Goal: Communication & Community: Answer question/provide support

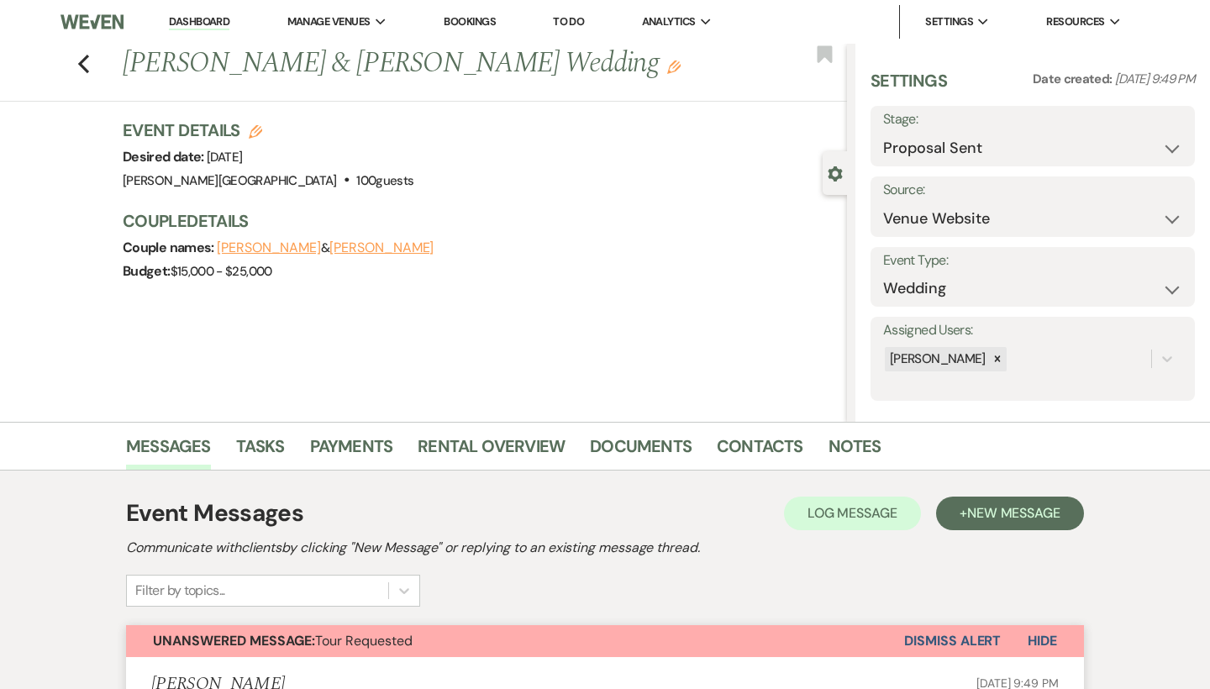
select select "6"
select select "5"
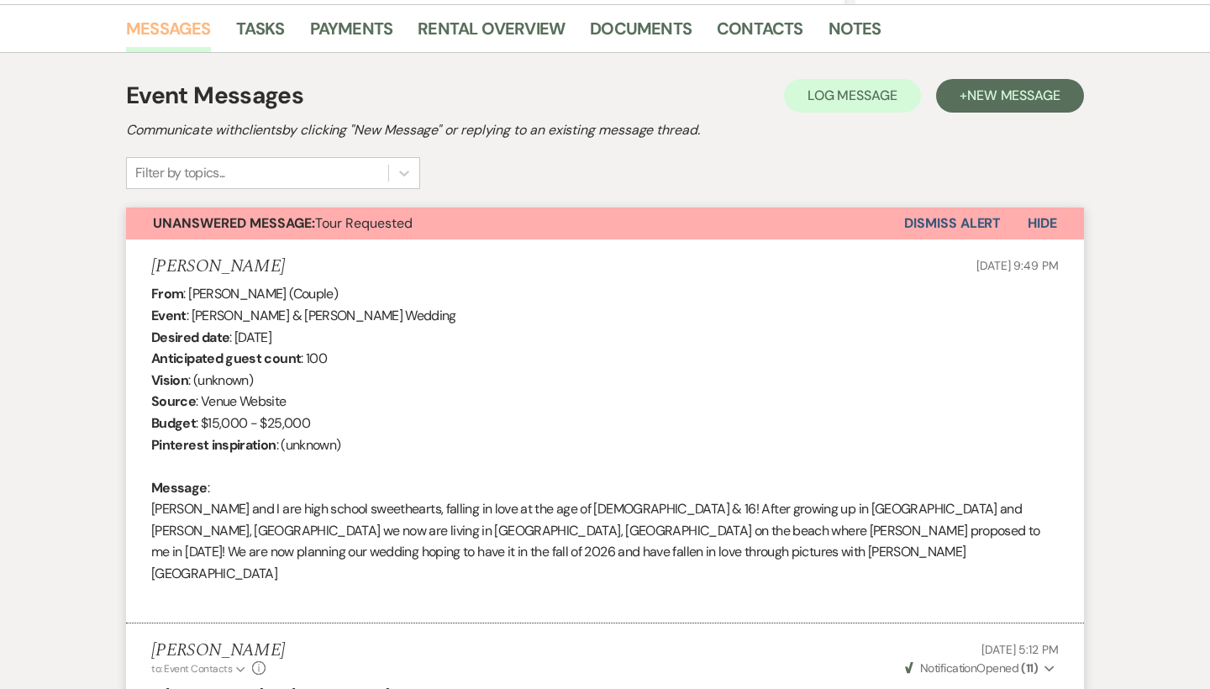
click at [185, 28] on link "Messages" at bounding box center [168, 33] width 85 height 37
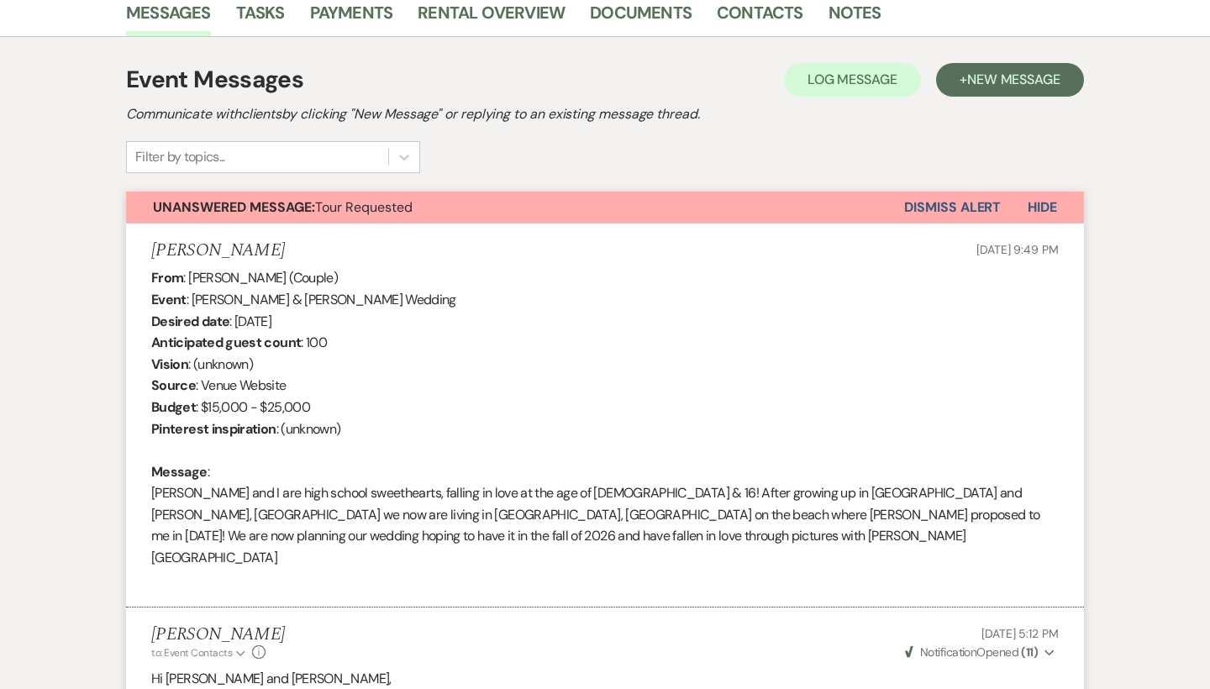
scroll to position [376, 0]
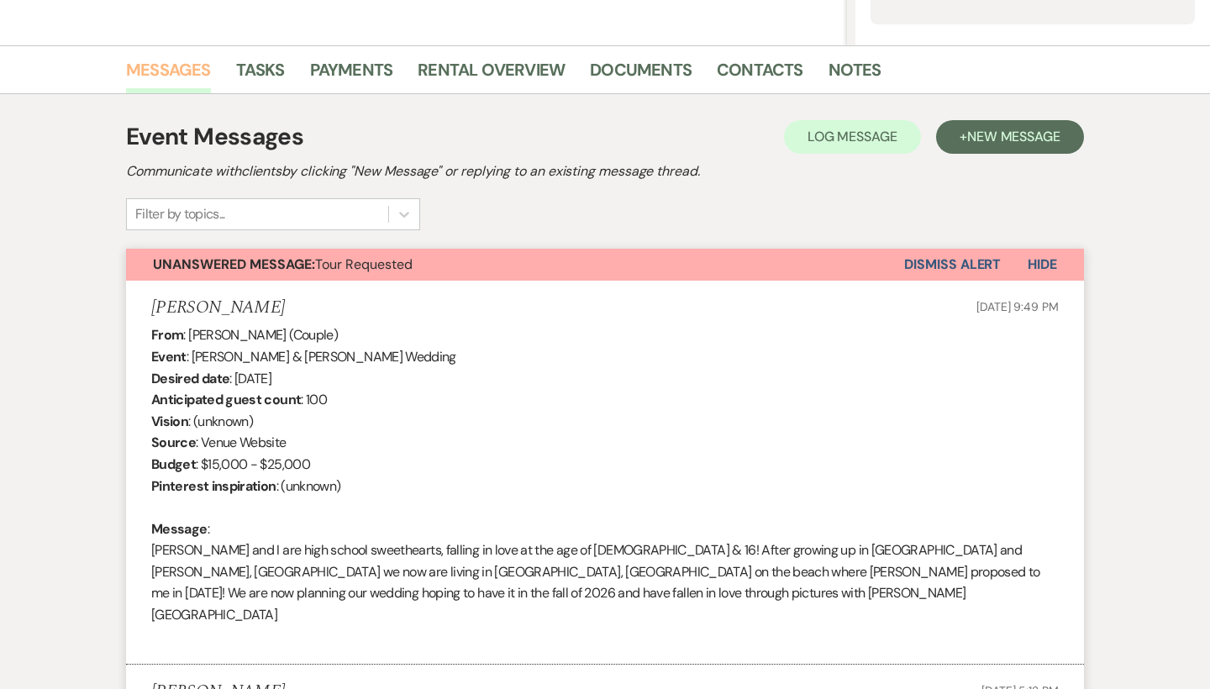
click at [186, 66] on link "Messages" at bounding box center [168, 74] width 85 height 37
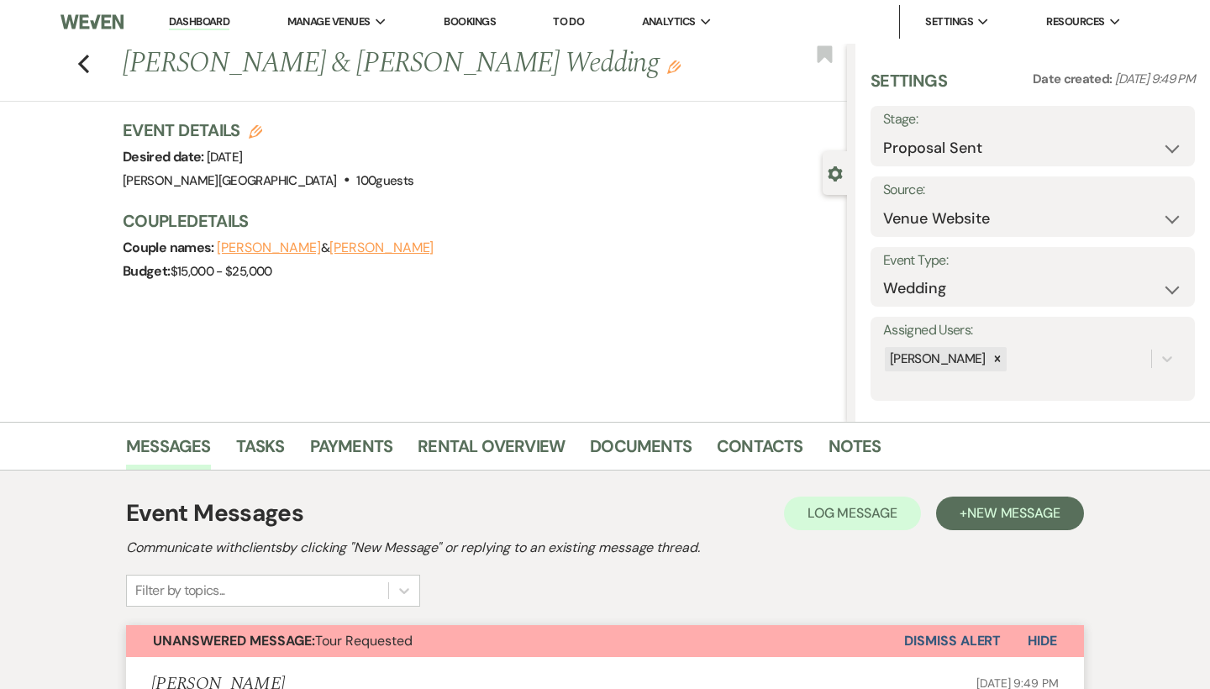
scroll to position [0, 0]
click at [198, 19] on link "Dashboard" at bounding box center [199, 22] width 60 height 16
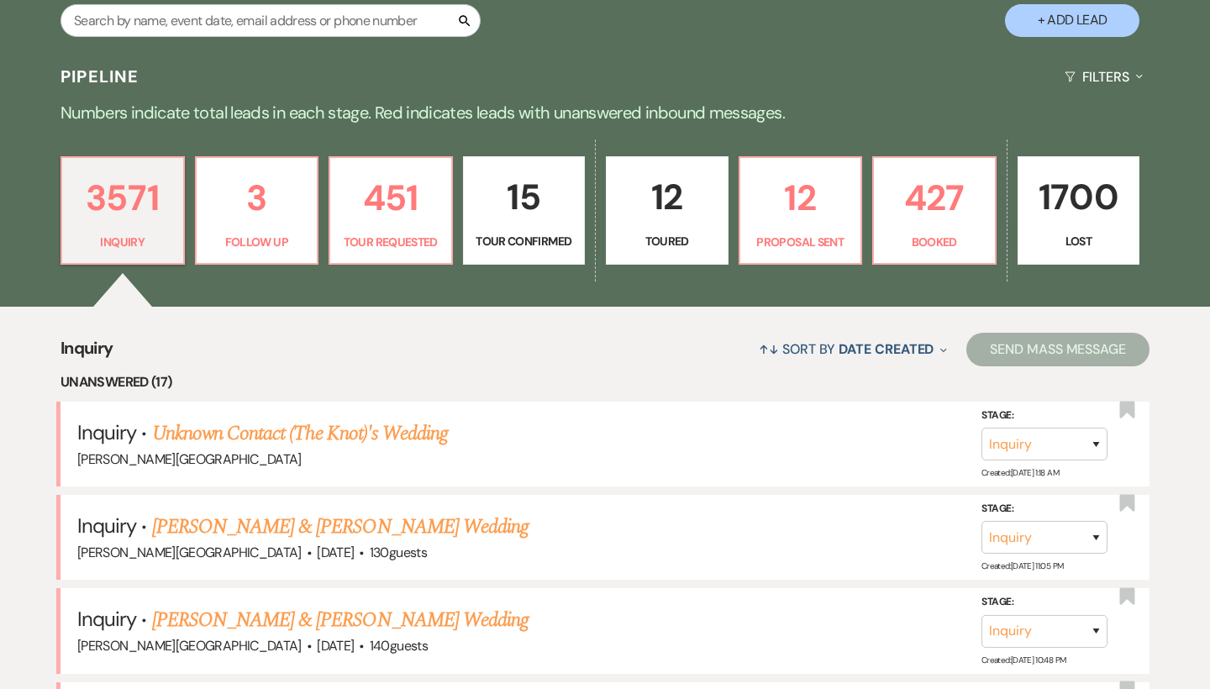
scroll to position [358, 0]
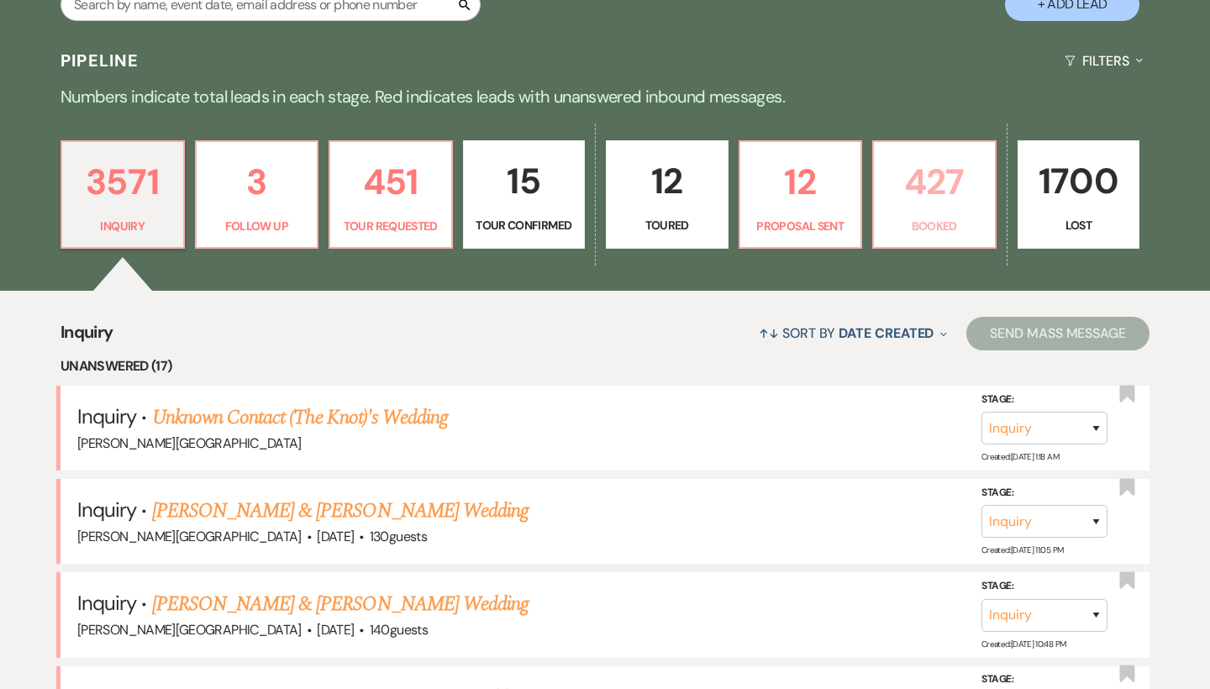
click at [913, 179] on p "427" at bounding box center [934, 182] width 101 height 56
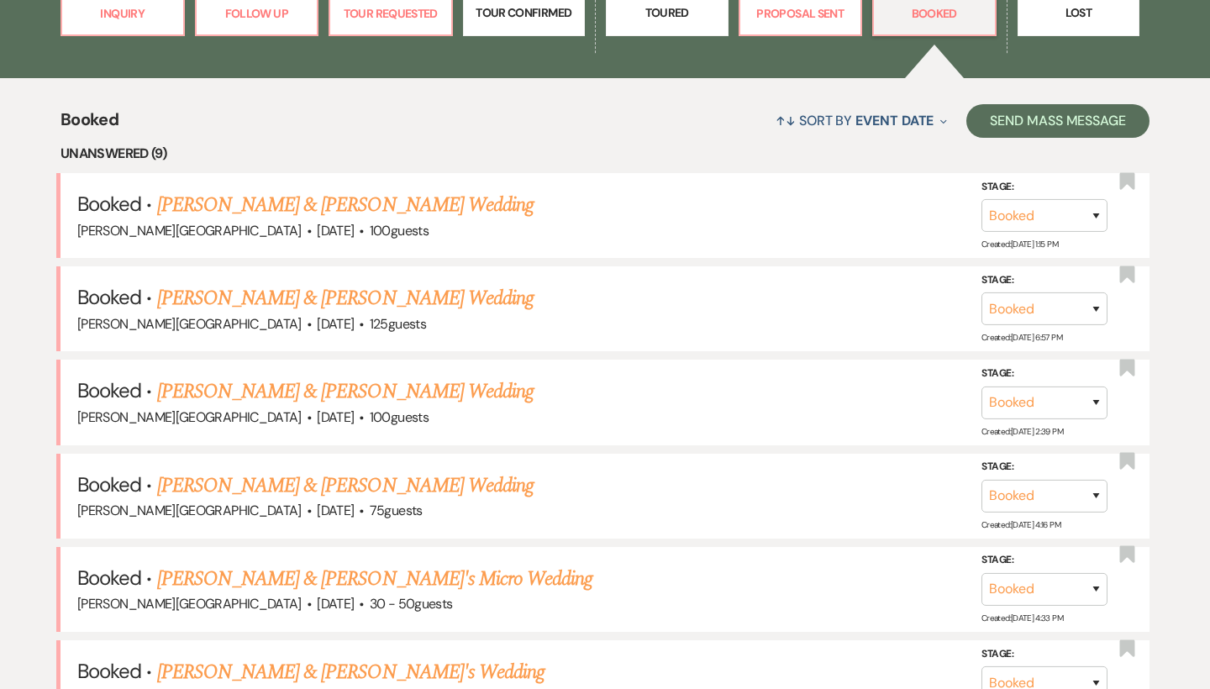
scroll to position [475, 0]
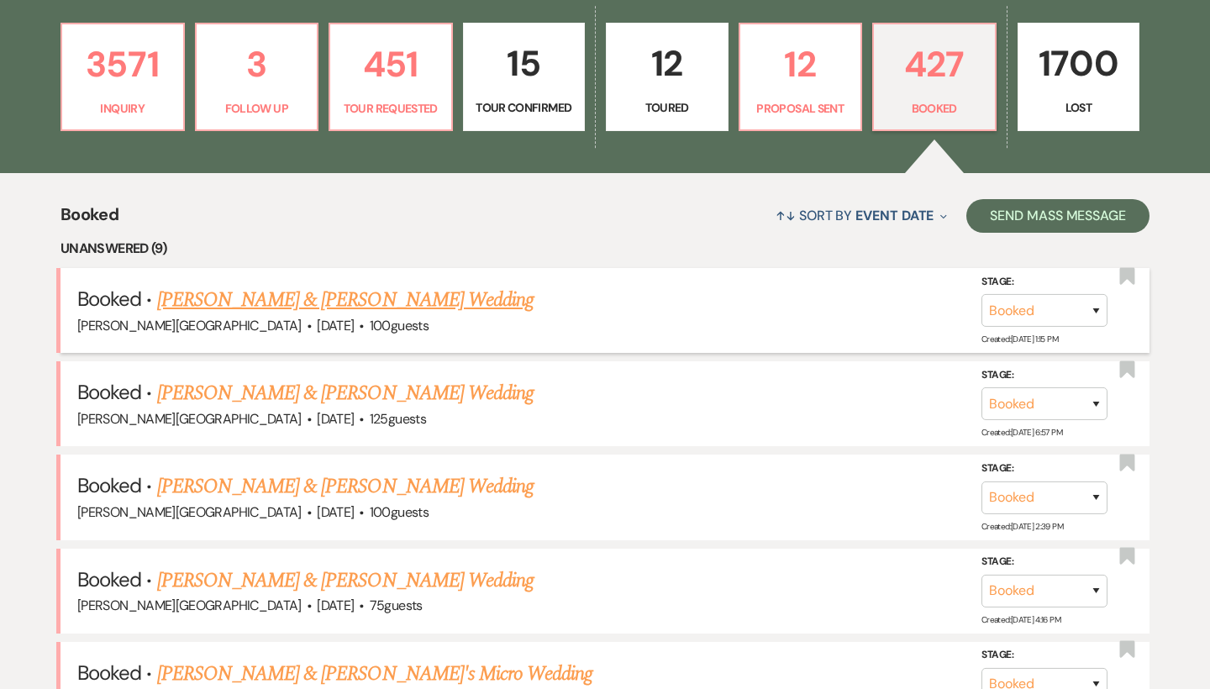
click at [377, 296] on link "[PERSON_NAME] & [PERSON_NAME] Wedding" at bounding box center [345, 300] width 376 height 30
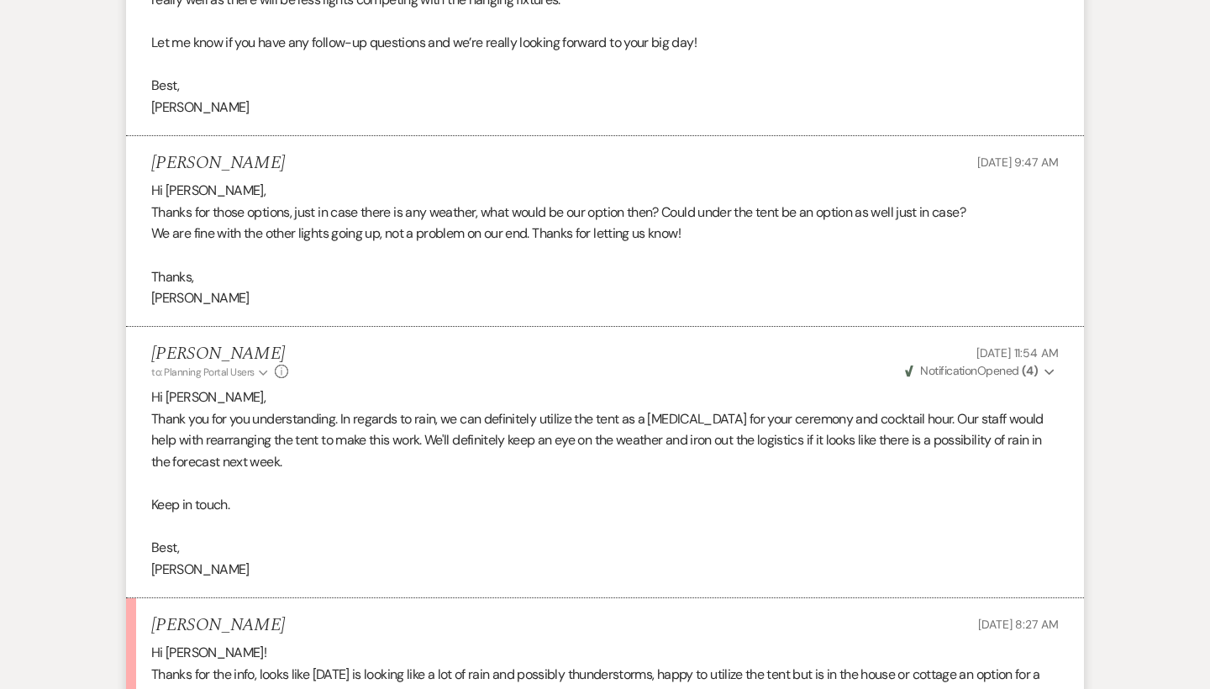
scroll to position [2683, 0]
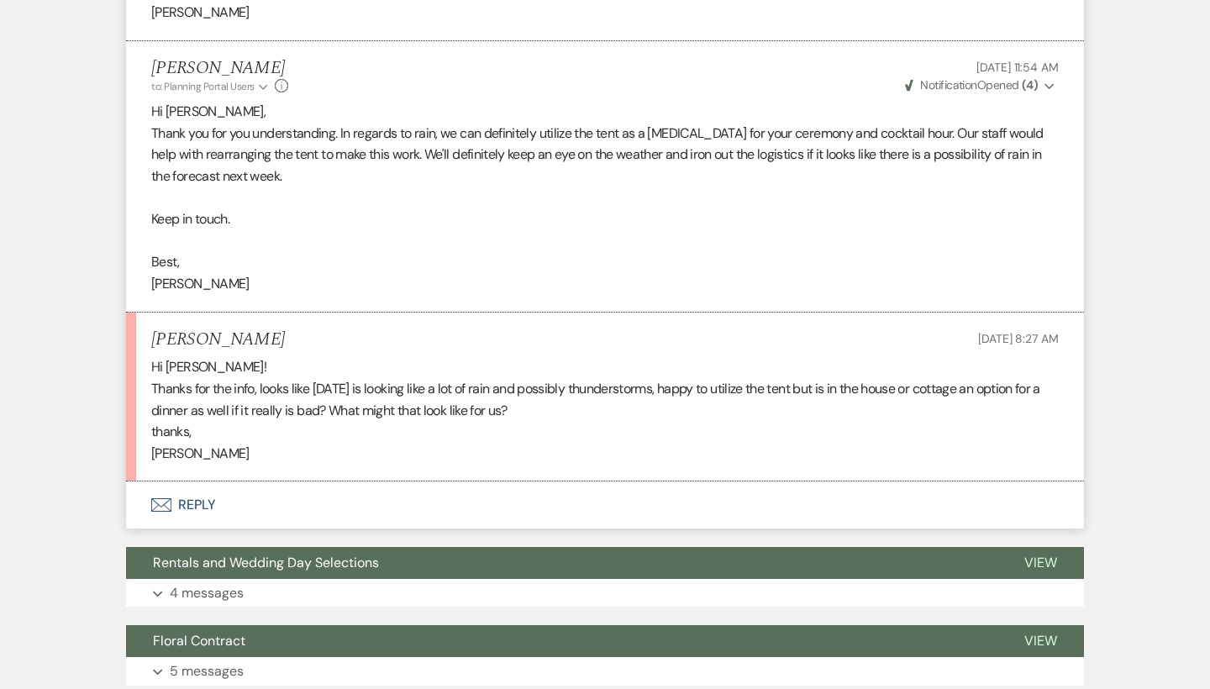
click at [197, 481] on button "Envelope Reply" at bounding box center [605, 504] width 958 height 47
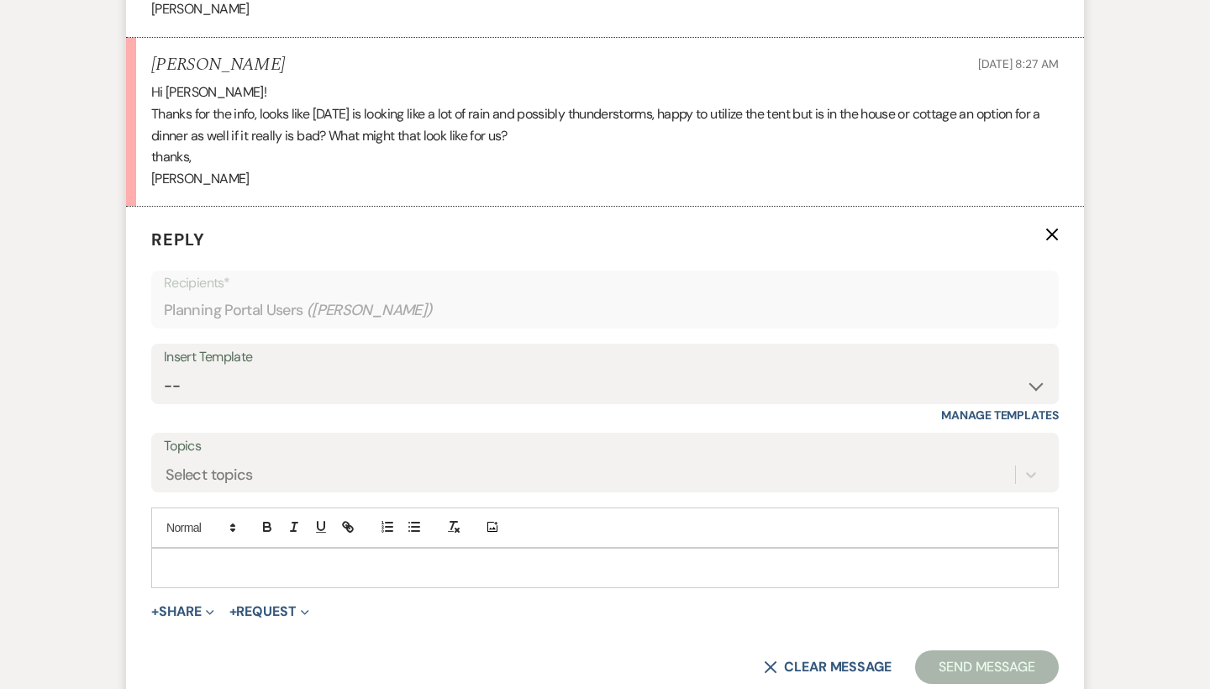
scroll to position [3019, 0]
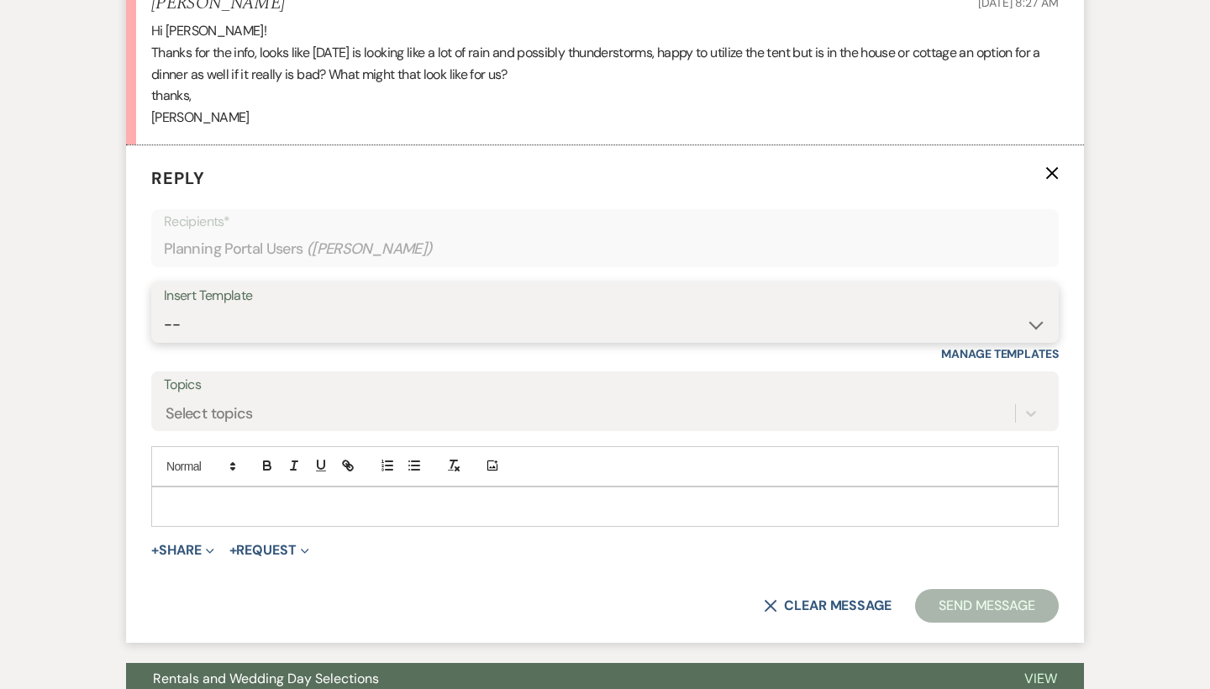
select select "1868"
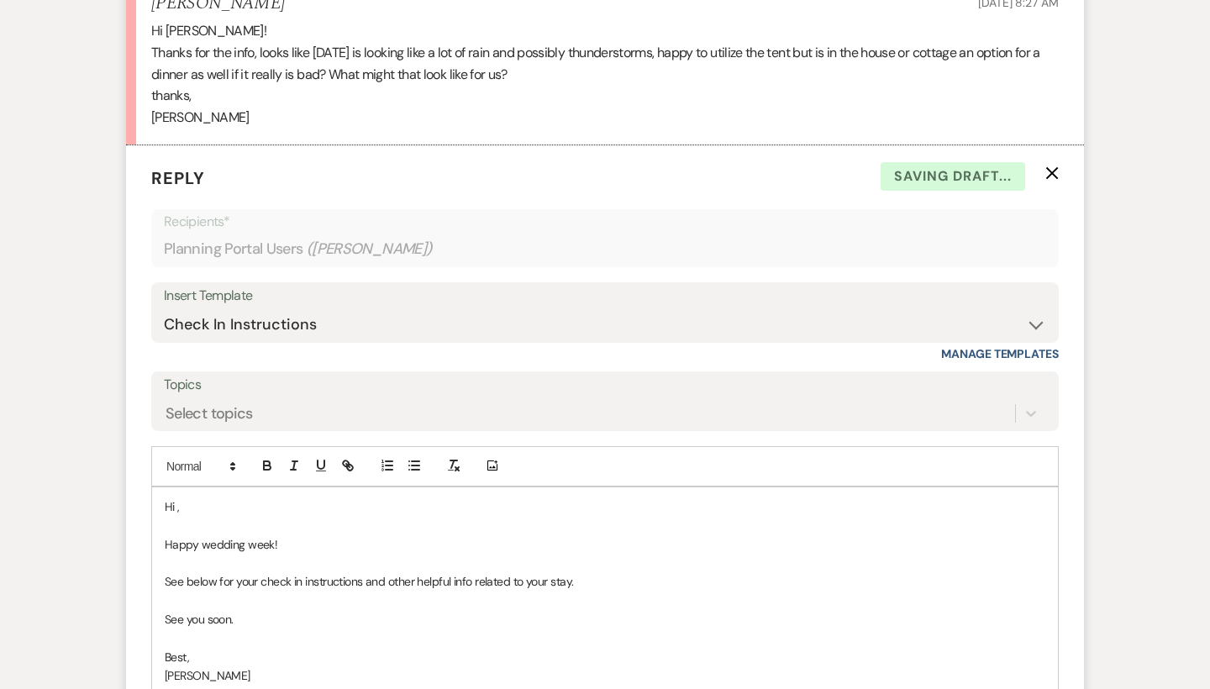
click at [244, 497] on p "Hi ," at bounding box center [605, 506] width 880 height 18
click at [339, 535] on p "Happy wedding week!" at bounding box center [605, 544] width 880 height 18
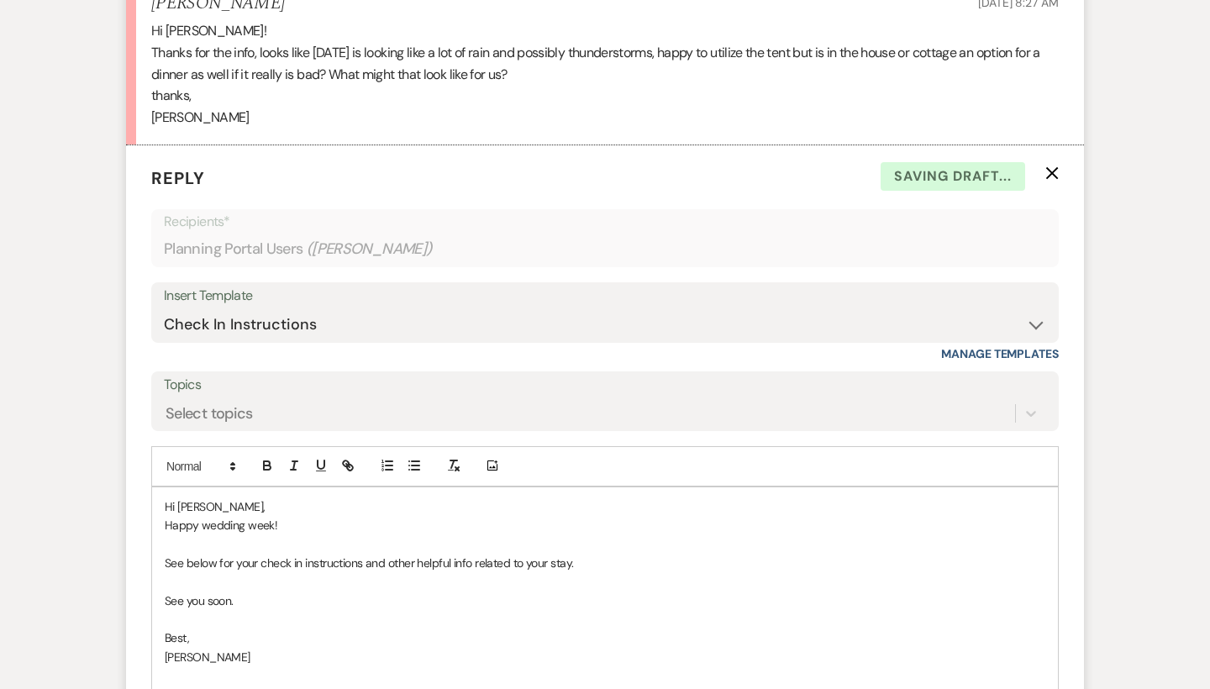
click at [303, 516] on p "Happy wedding week!" at bounding box center [605, 525] width 880 height 18
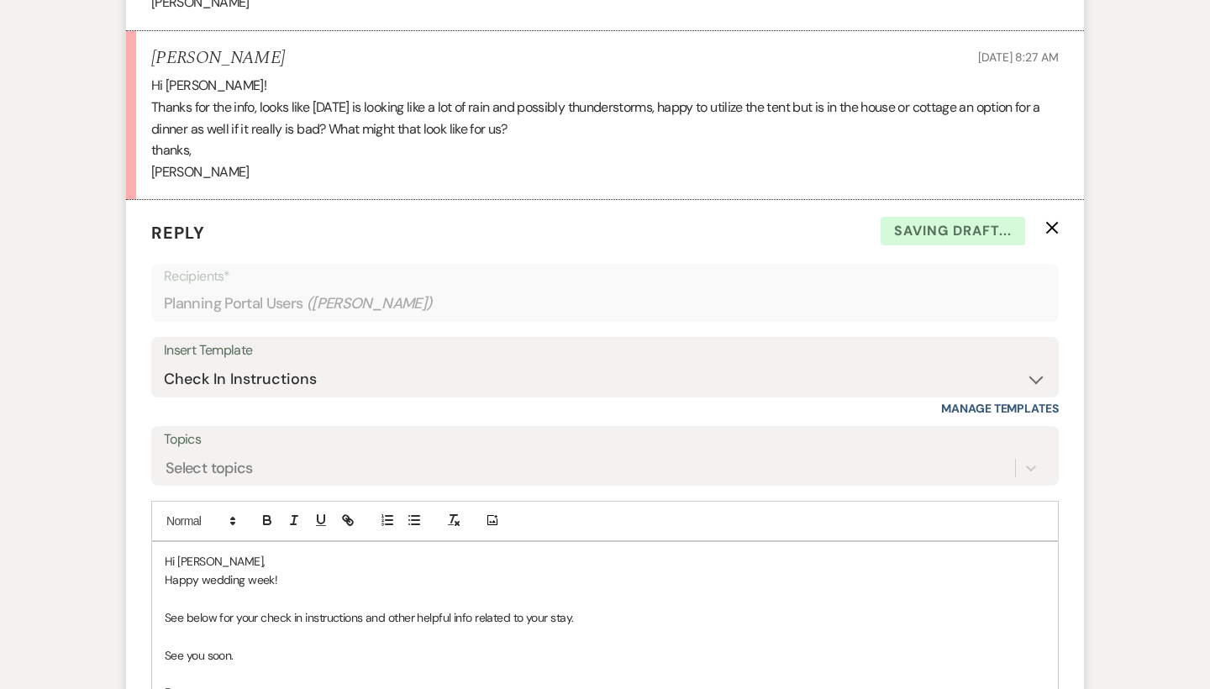
scroll to position [2955, 0]
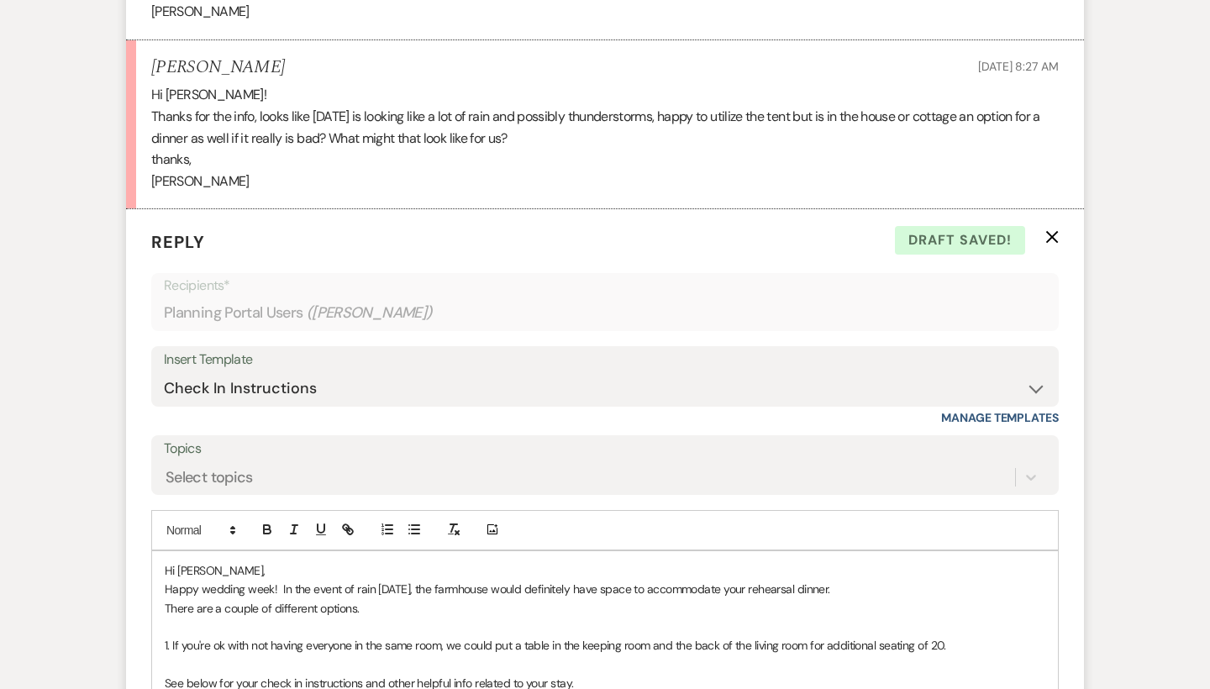
click at [446, 636] on p "1. If you're ok with not having everyone in the same room, we could put a table…" at bounding box center [605, 645] width 880 height 18
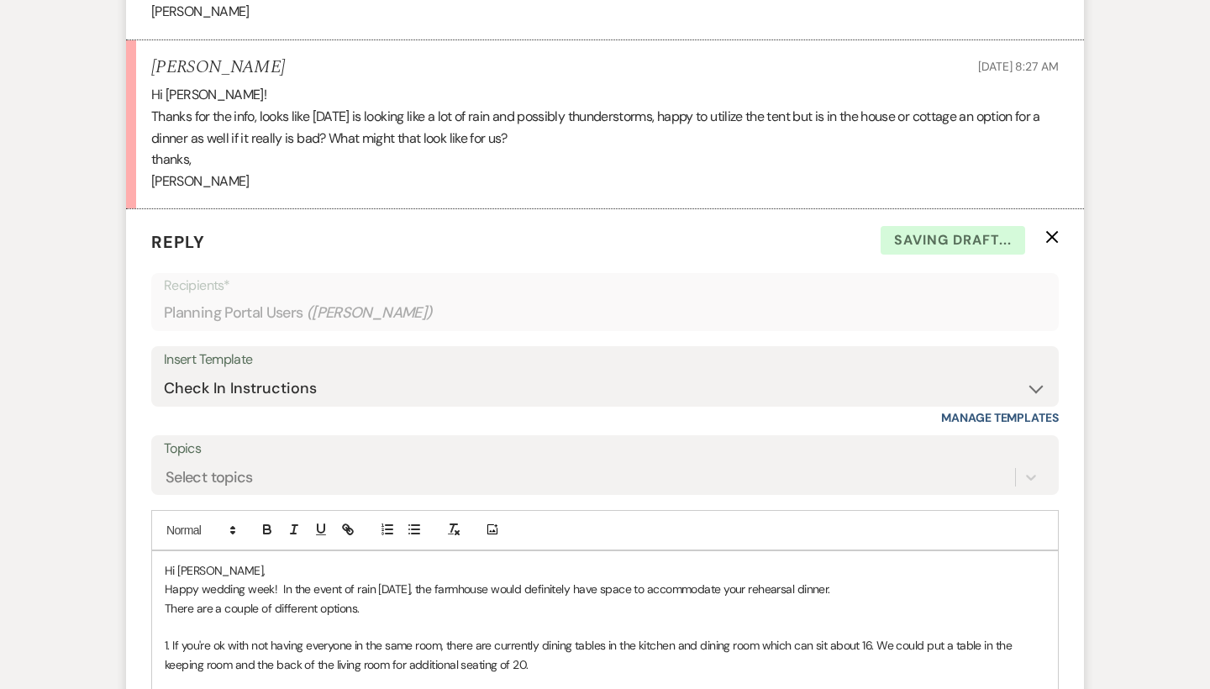
click at [929, 636] on p "1. If you're ok with not having everyone in the same room, there are currently …" at bounding box center [605, 655] width 880 height 38
click at [980, 636] on p "1. If you're ok with not having everyone in the same room, there are currently …" at bounding box center [605, 655] width 880 height 38
click at [276, 636] on p "1. If you're ok with not having everyone in the same room, there are currently …" at bounding box center [605, 655] width 880 height 38
click at [422, 636] on p "1. If you're ok with not having everyone in the same room, there are currently …" at bounding box center [605, 655] width 880 height 38
click at [578, 636] on p "1. If you're ok with not having everyone in the same room, there are currently …" at bounding box center [605, 655] width 880 height 38
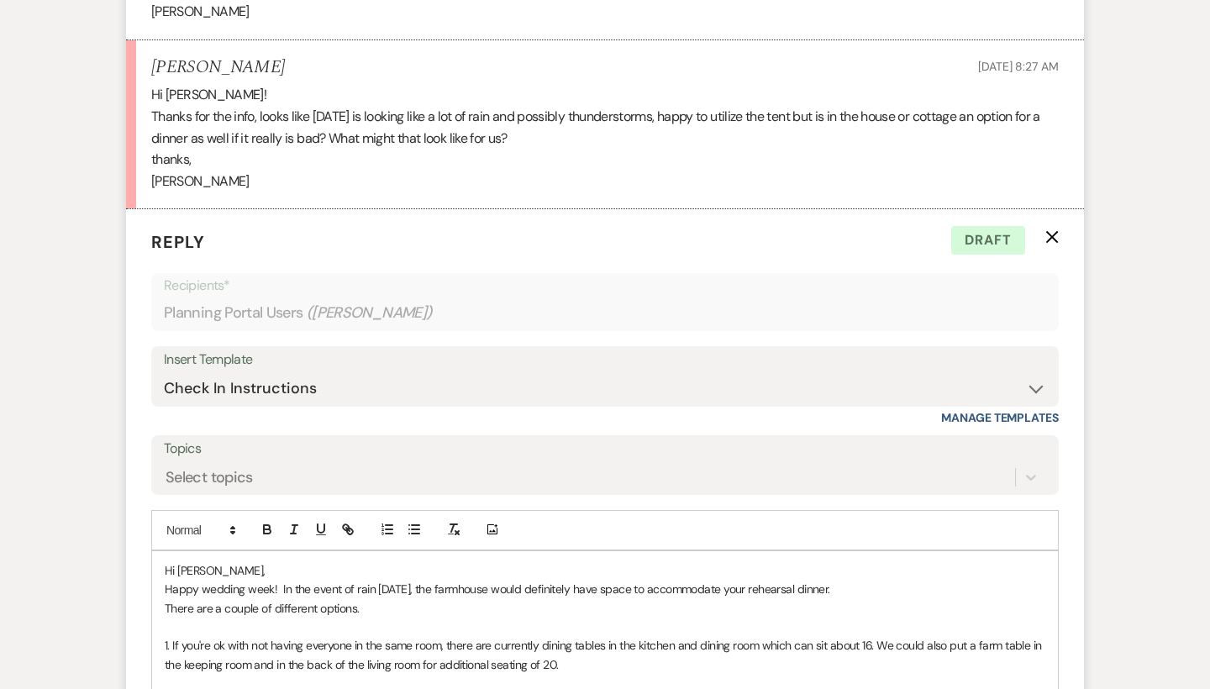
click at [569, 636] on p "1. If you're ok with not having everyone in the same room, there are currently …" at bounding box center [605, 655] width 880 height 38
click at [171, 636] on p "1. If you're ok with not having everyone in the same room, there are currently …" at bounding box center [605, 655] width 880 height 38
click at [232, 688] on p "Option 2:" at bounding box center [605, 701] width 880 height 18
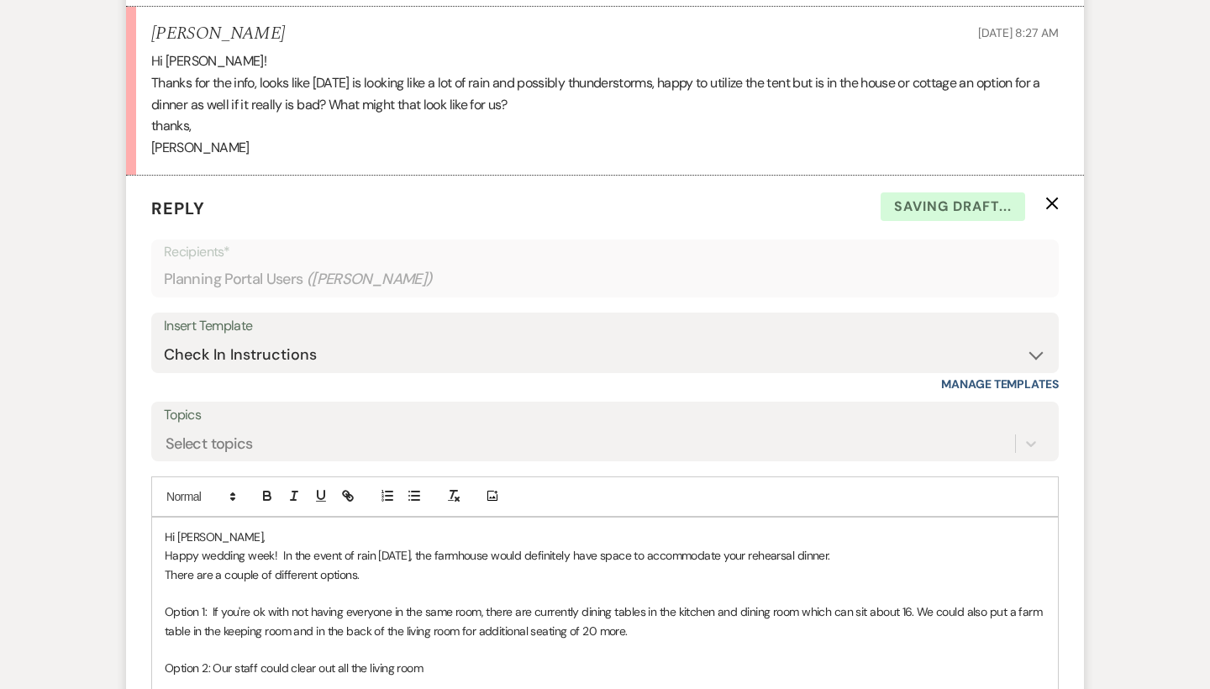
scroll to position [2992, 0]
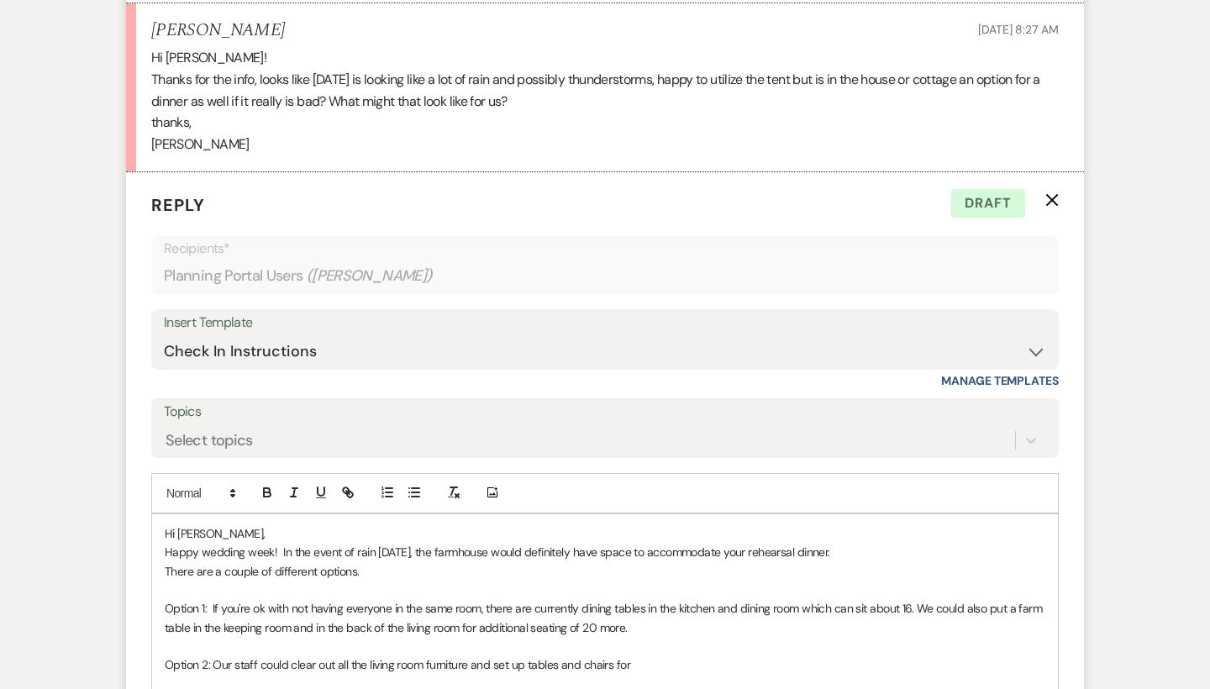
click at [581, 655] on p "Option 2: Our staff could clear out all the living room furniture and set up ta…" at bounding box center [605, 664] width 880 height 18
click at [637, 655] on p "Option 2: Our staff could clear out all the living room furniture and set up ta…" at bounding box center [605, 664] width 880 height 18
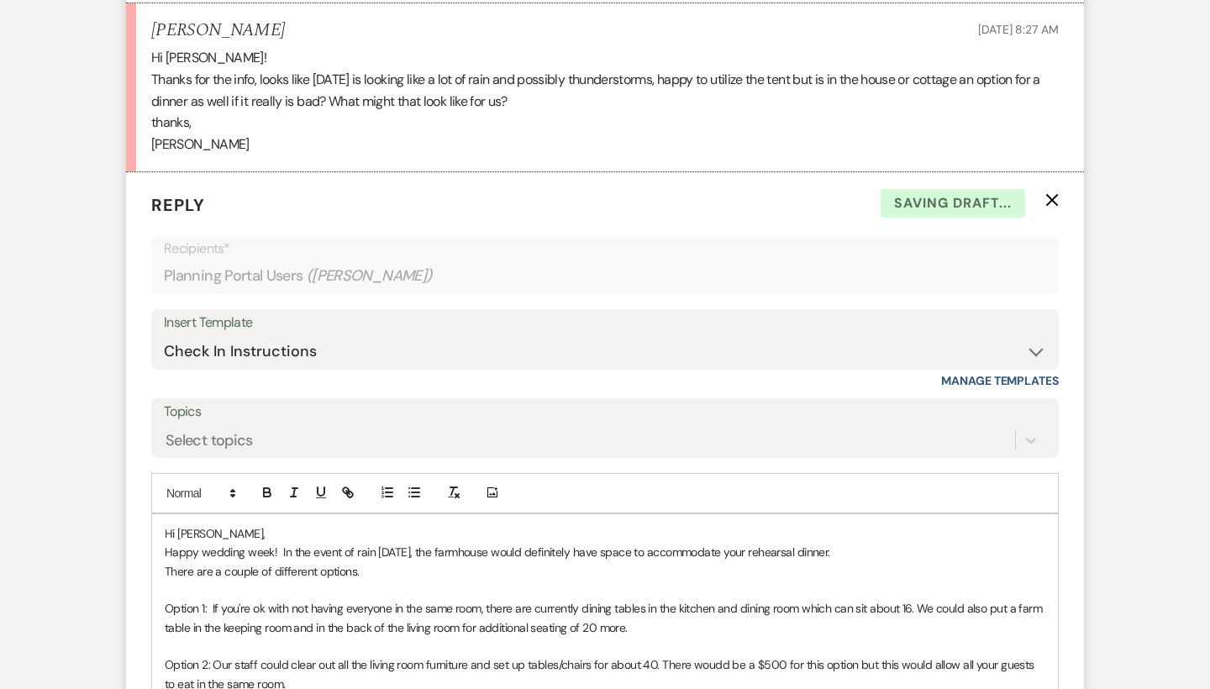
scroll to position [3165, 0]
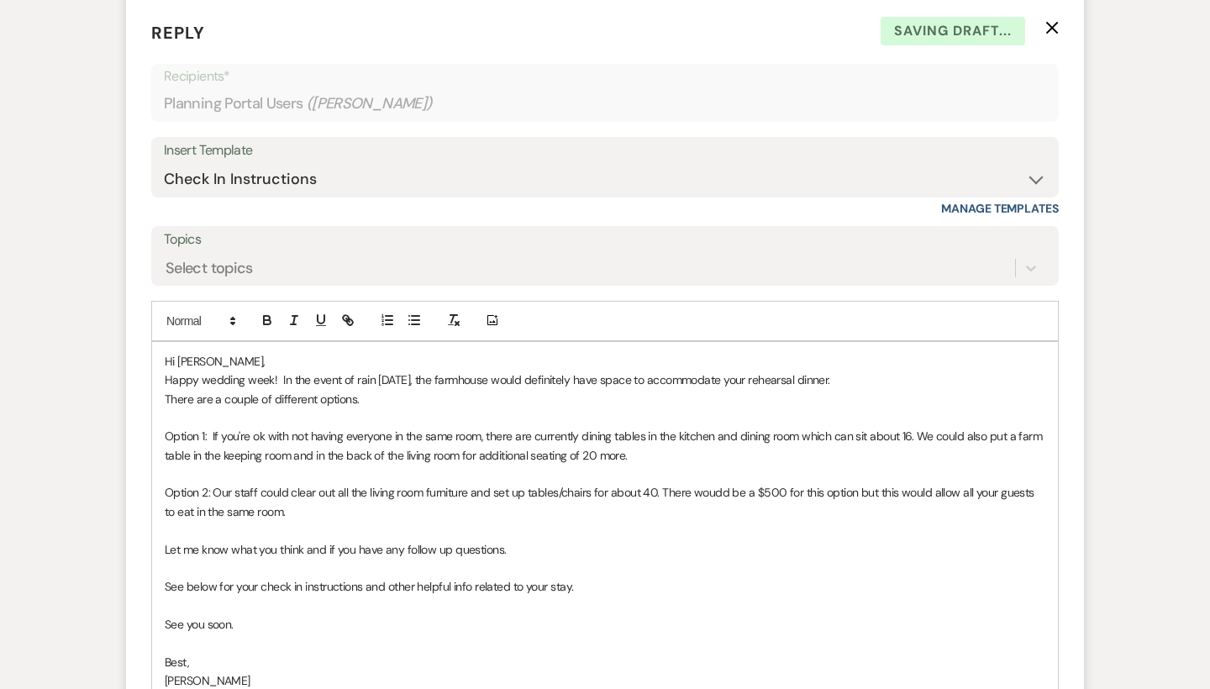
click at [186, 577] on p "See below for your check in instructions and other helpful info related to your…" at bounding box center [605, 586] width 880 height 18
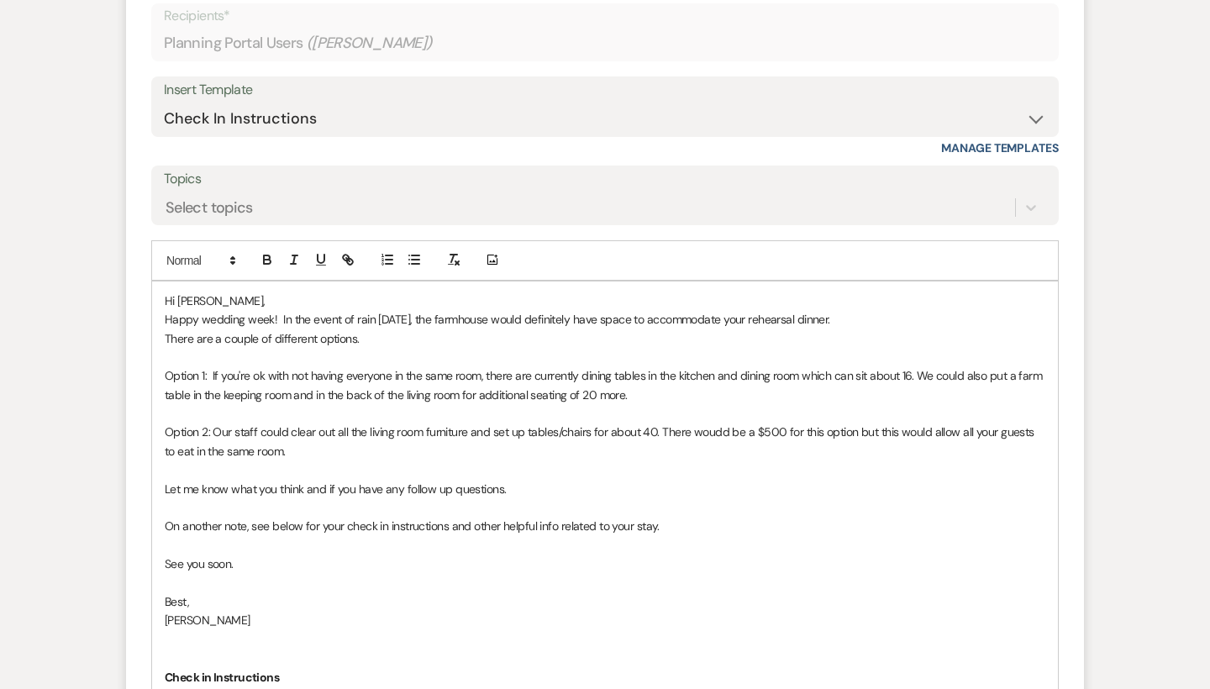
scroll to position [3272, 0]
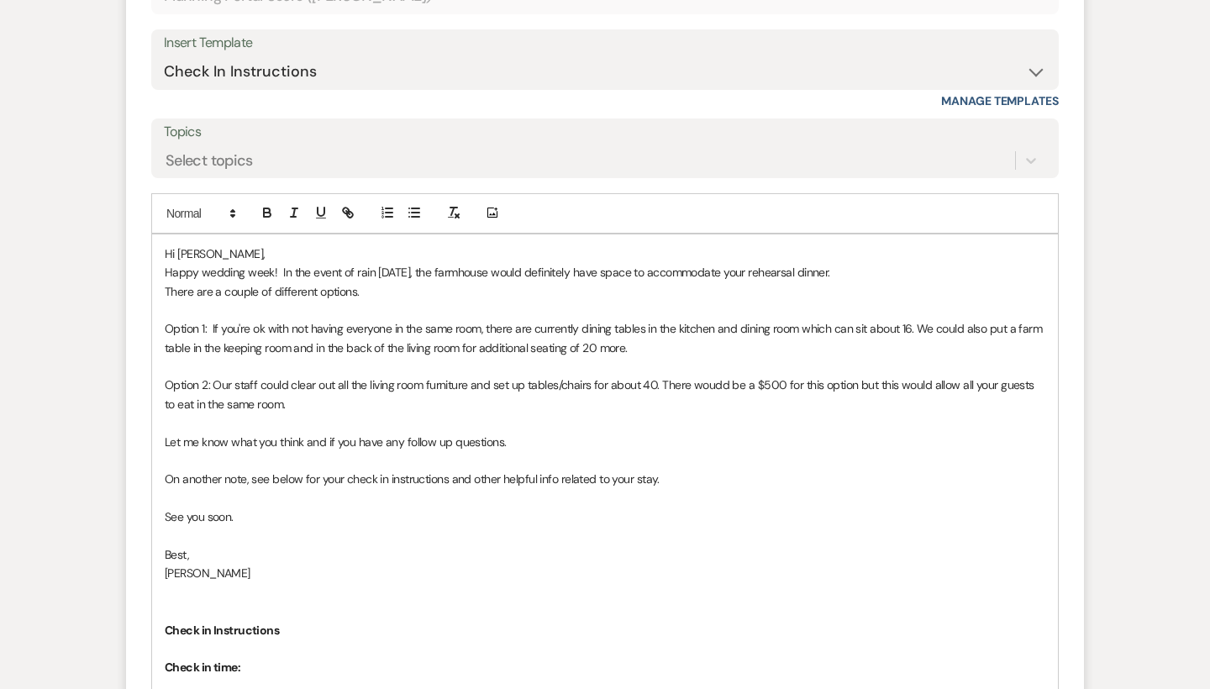
click at [266, 507] on p "See you soon." at bounding box center [605, 516] width 880 height 18
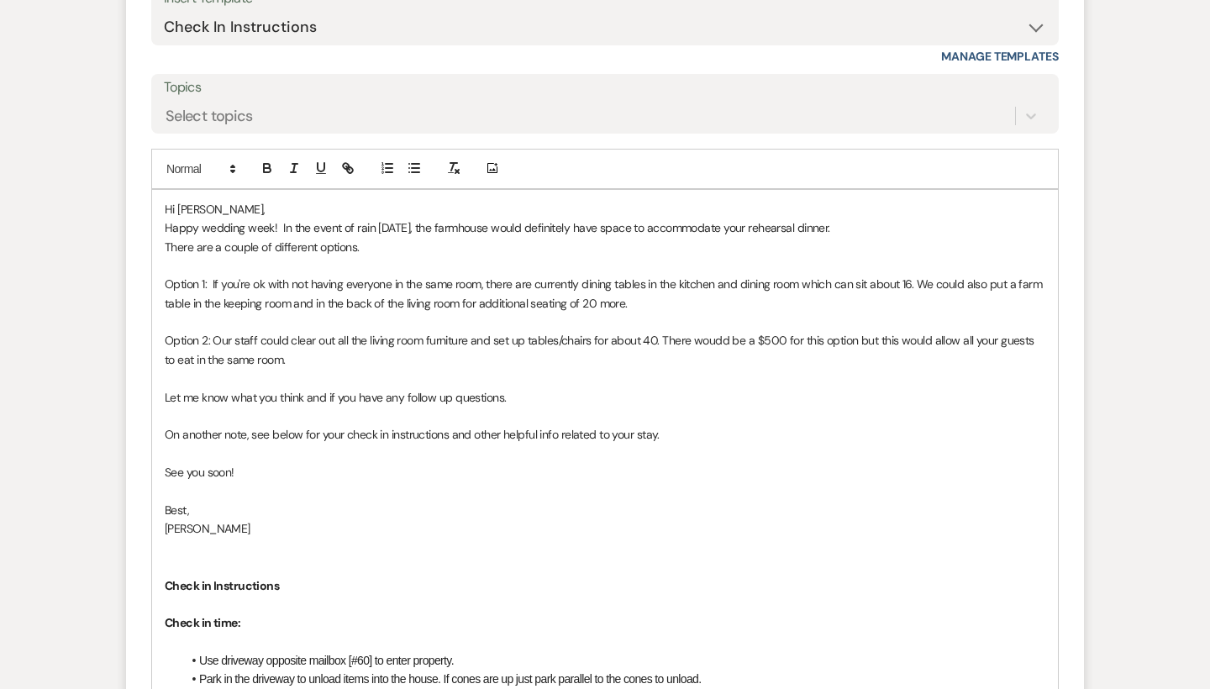
scroll to position [3326, 0]
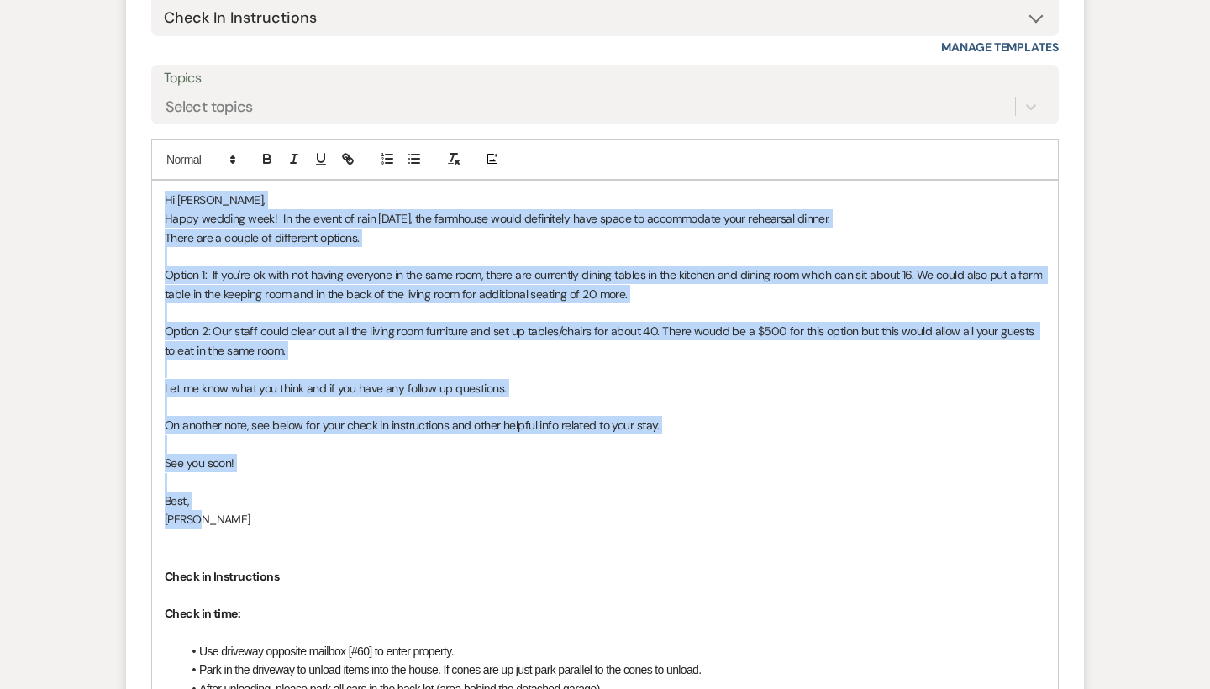
drag, startPoint x: 205, startPoint y: 465, endPoint x: 159, endPoint y: 154, distance: 315.1
copy div "Hi [PERSON_NAME], Happy wedding week! In the event of rain [DATE], the farmhous…"
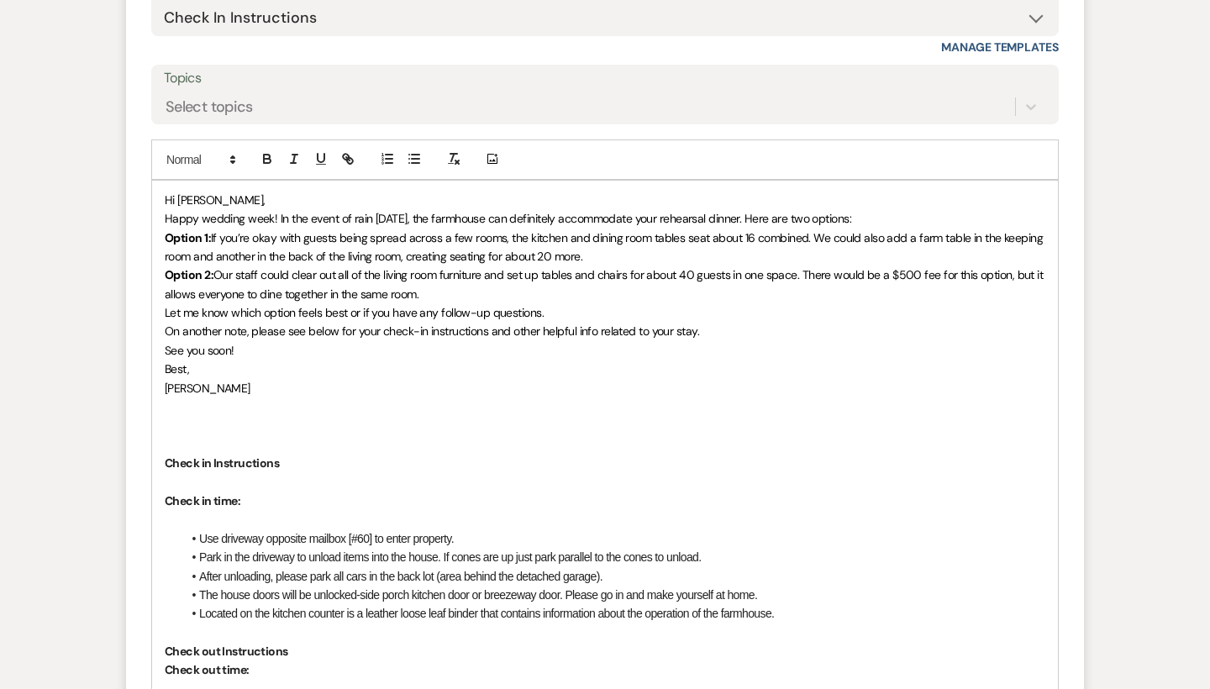
click at [276, 209] on p "Happy wedding week! In the event of rain [DATE], the farmhouse can definitely a…" at bounding box center [605, 218] width 880 height 18
click at [276, 211] on span "Happy wedding week! In the event of rain [DATE], the farmhouse can definitely a…" at bounding box center [508, 218] width 686 height 15
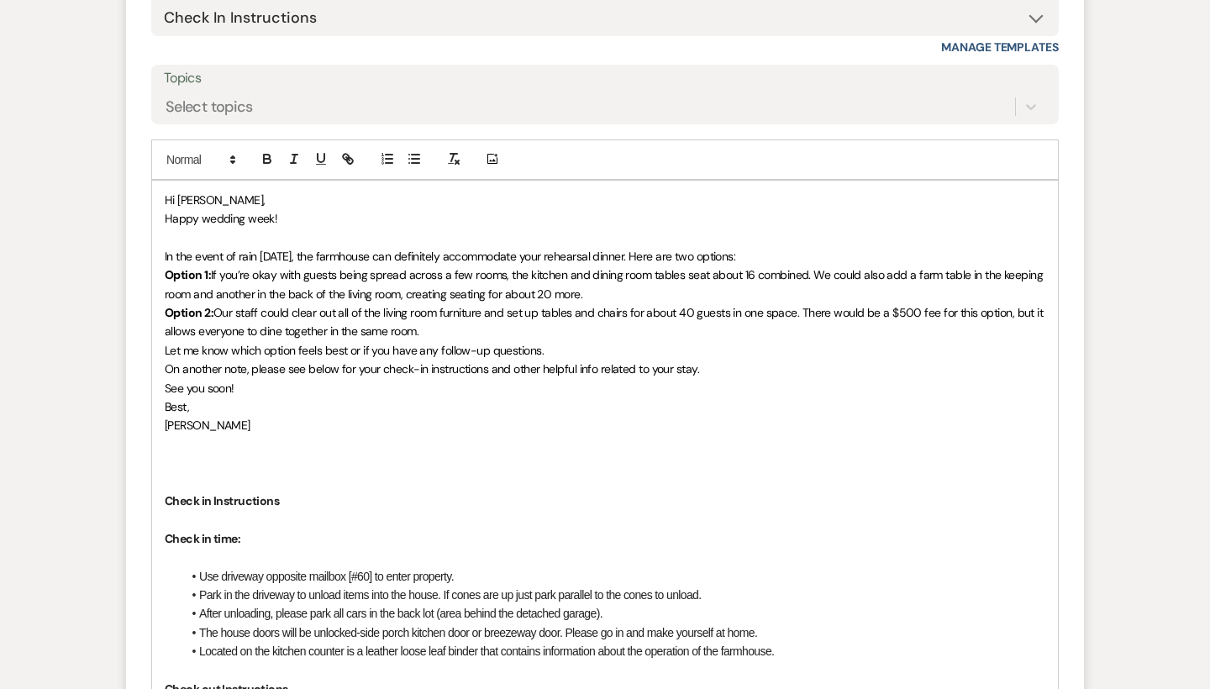
click at [780, 247] on p "﻿ In the event of rain [DATE], the farmhouse can definitely accommodate your re…" at bounding box center [605, 256] width 880 height 18
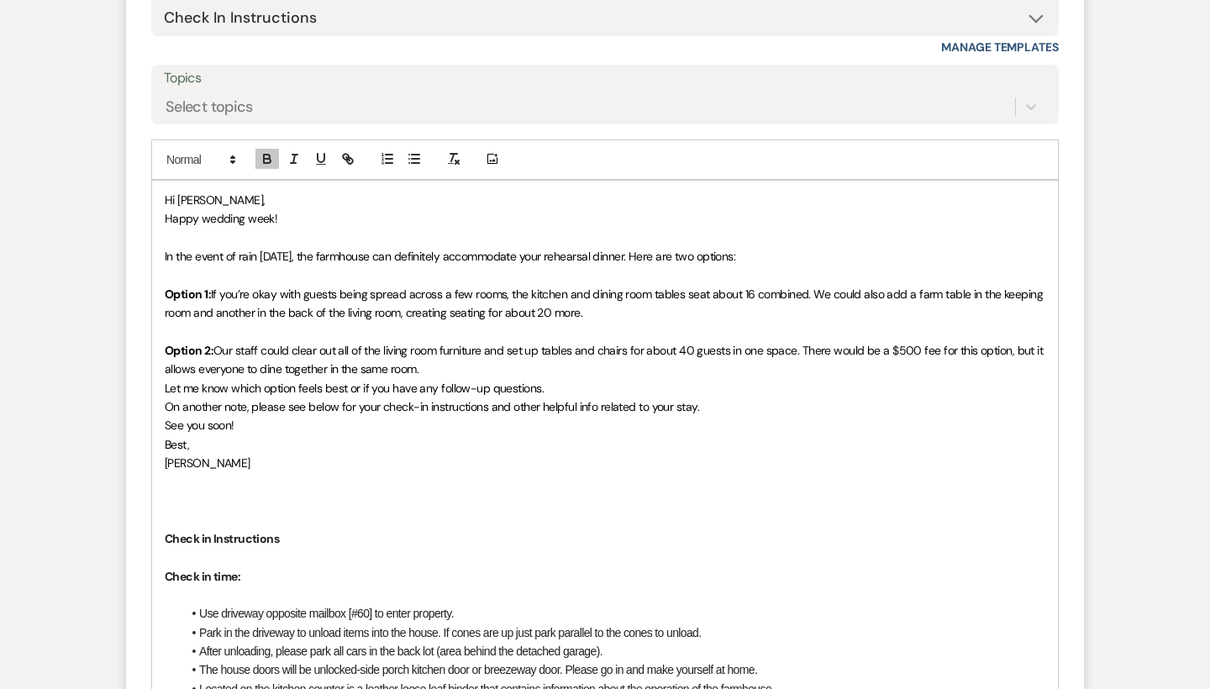
click at [165, 381] on span "Let me know which option feels best or if you have any follow-up questions." at bounding box center [354, 388] width 379 height 15
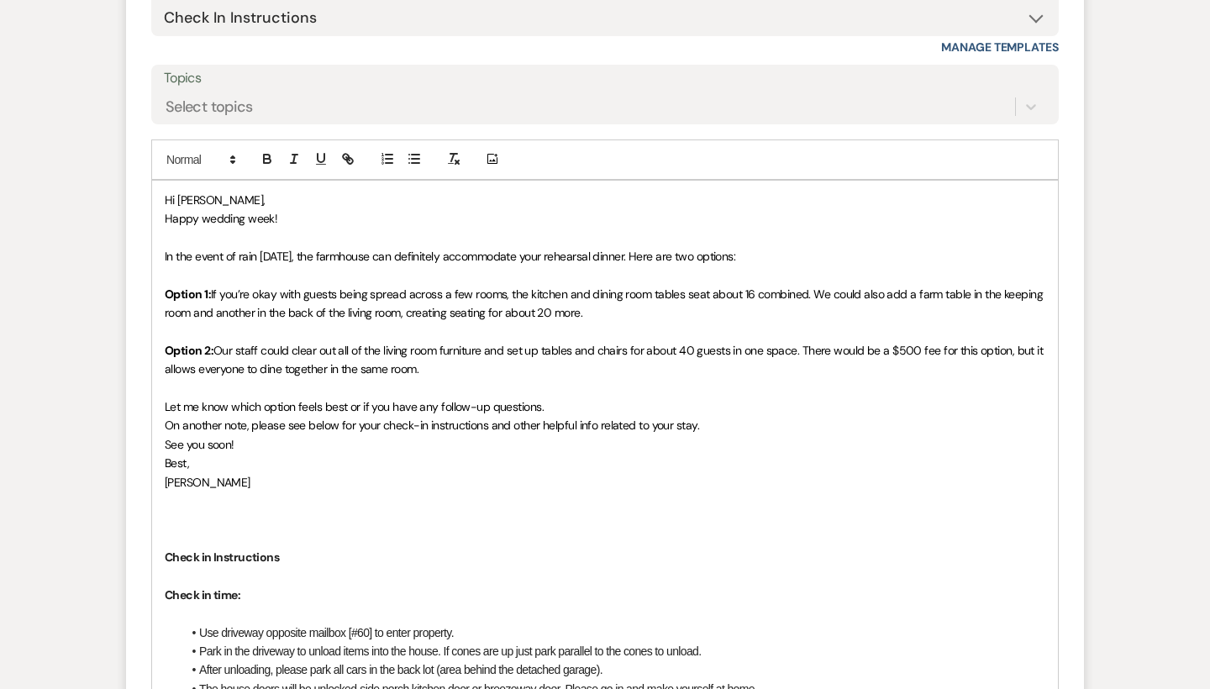
click at [166, 418] on span "On another note, please see below for your check-in instructions and other help…" at bounding box center [432, 425] width 534 height 15
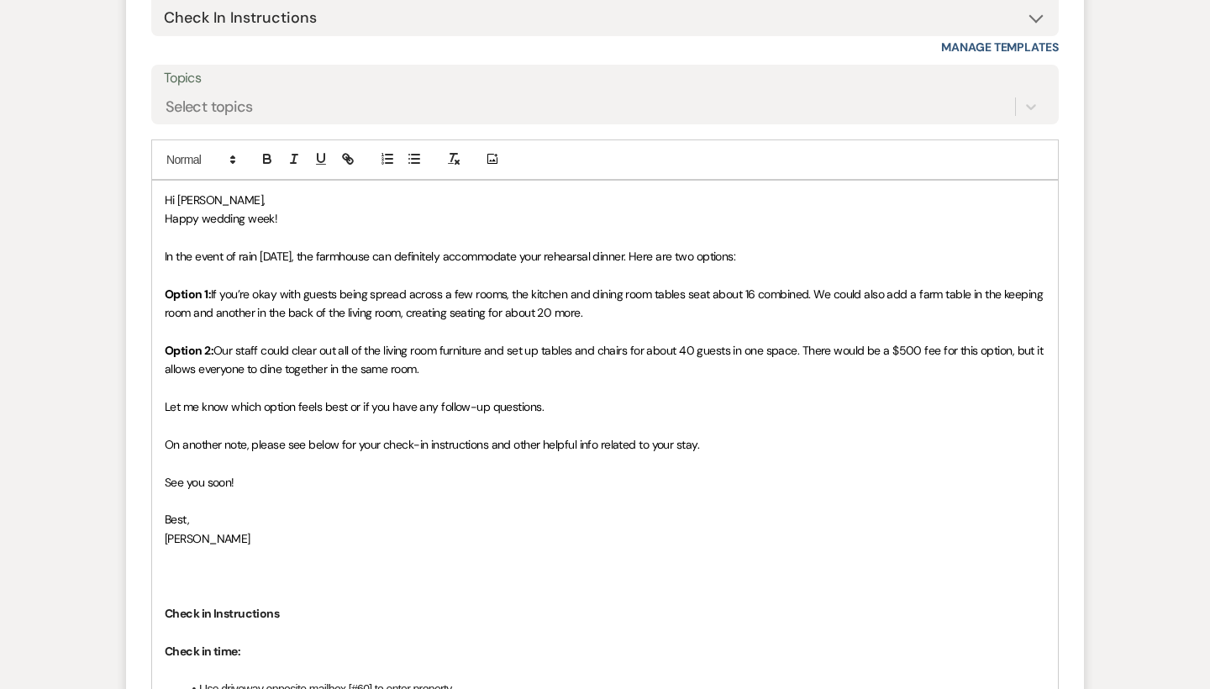
click at [549, 286] on span "If you’re okay with guests being spread across a few rooms, the kitchen and din…" at bounding box center [605, 303] width 881 height 34
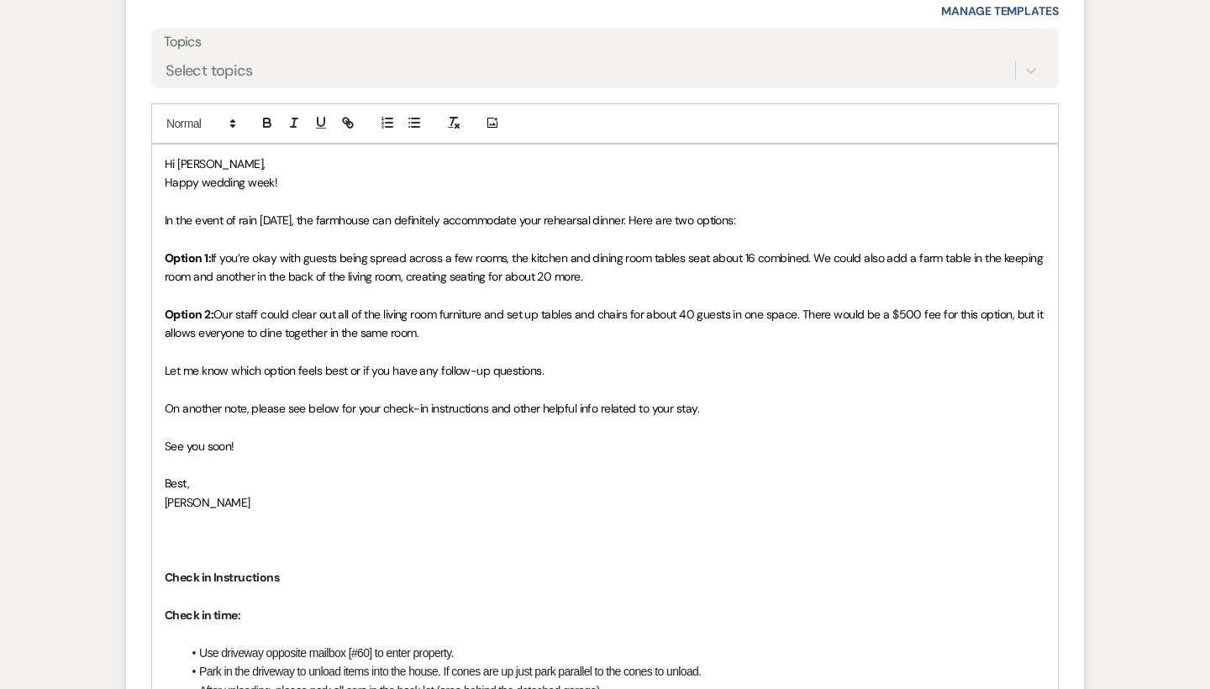
scroll to position [3366, 0]
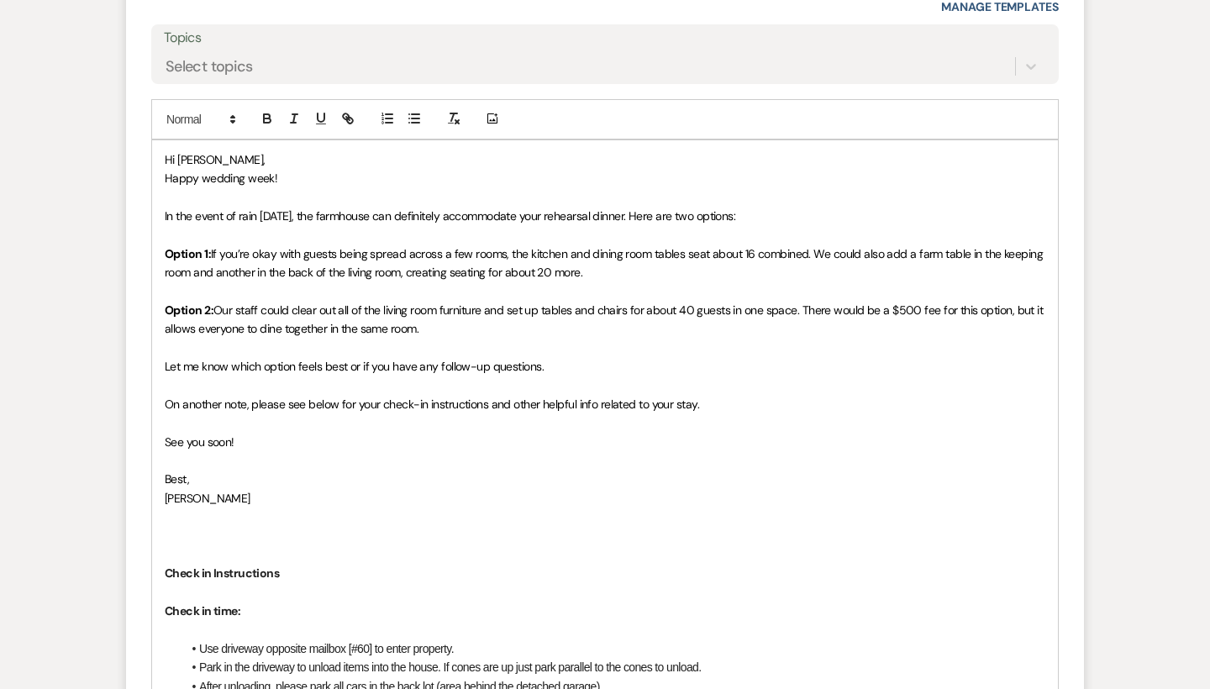
click at [280, 302] on span "Our staff could clear out all of the living room furniture and set up tables an…" at bounding box center [605, 319] width 881 height 34
click at [612, 244] on p "Option 1: If you’re okay with guests being spread across a few rooms, the kitch…" at bounding box center [605, 263] width 880 height 38
click at [192, 527] on p at bounding box center [605, 536] width 880 height 18
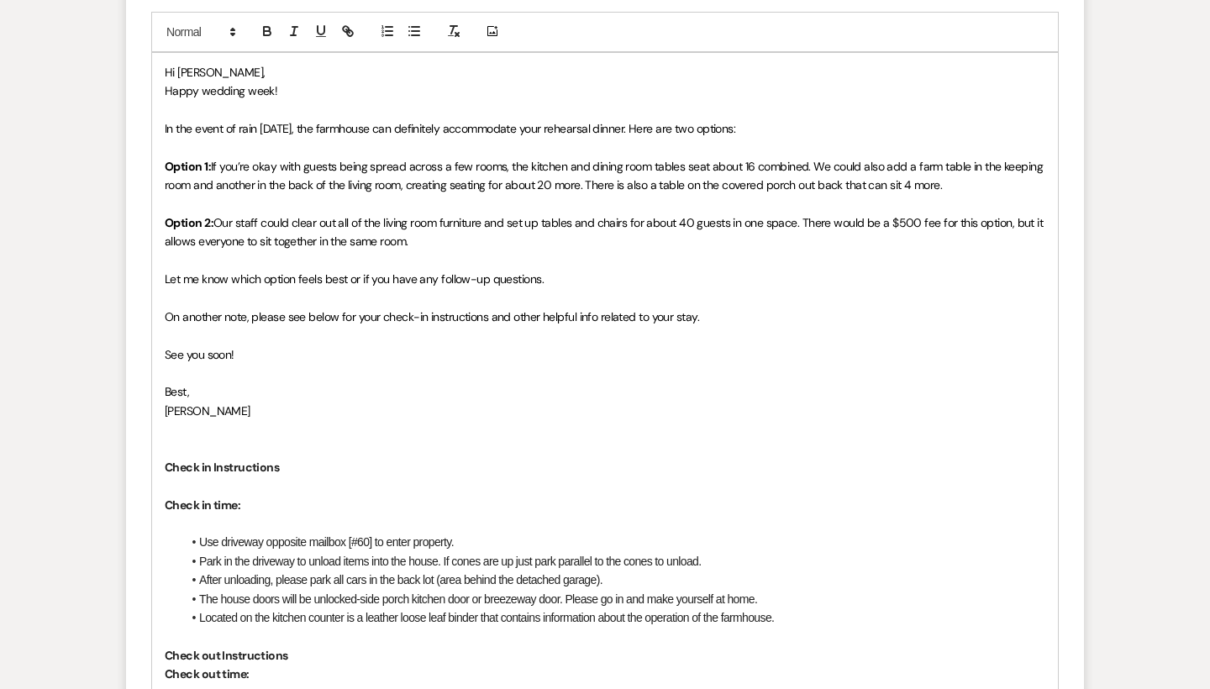
scroll to position [3475, 0]
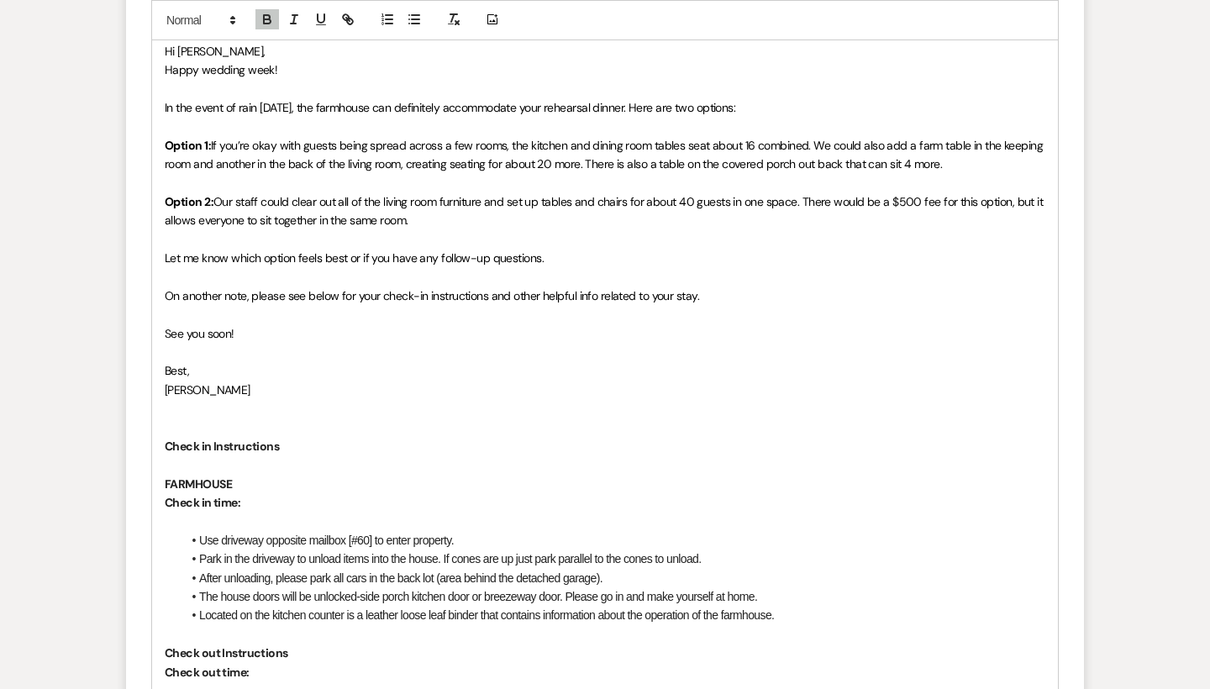
click at [284, 493] on p "﻿ Check in time:" at bounding box center [605, 502] width 880 height 18
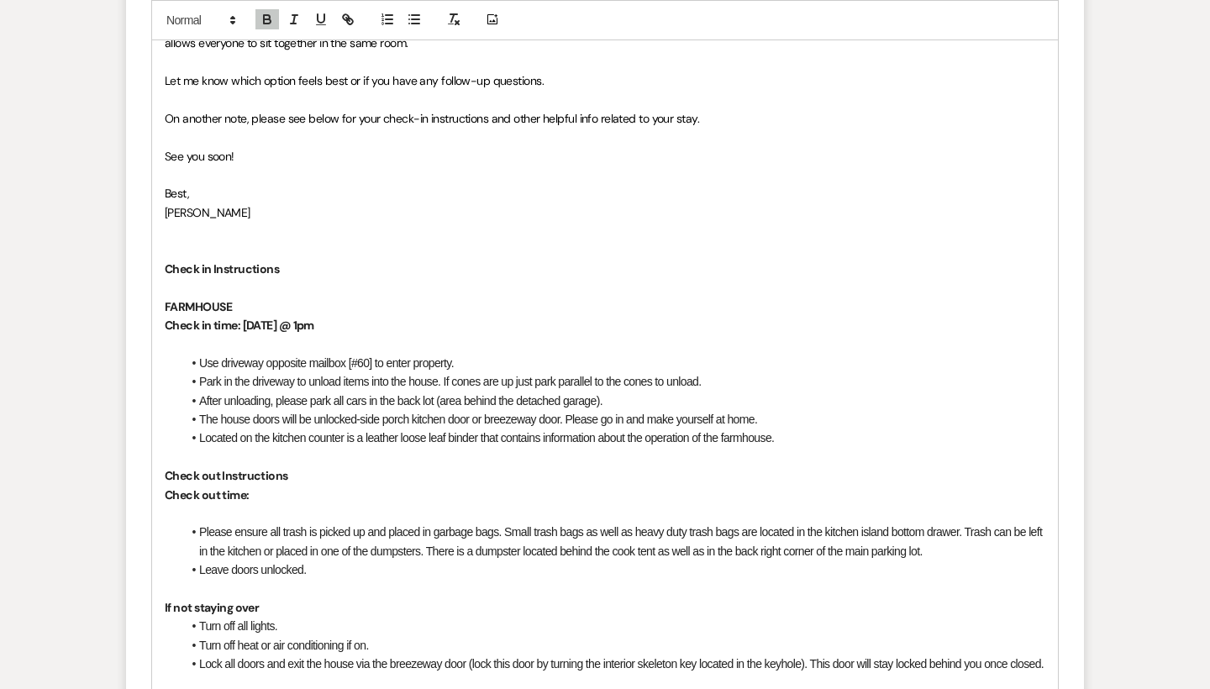
scroll to position [3680, 0]
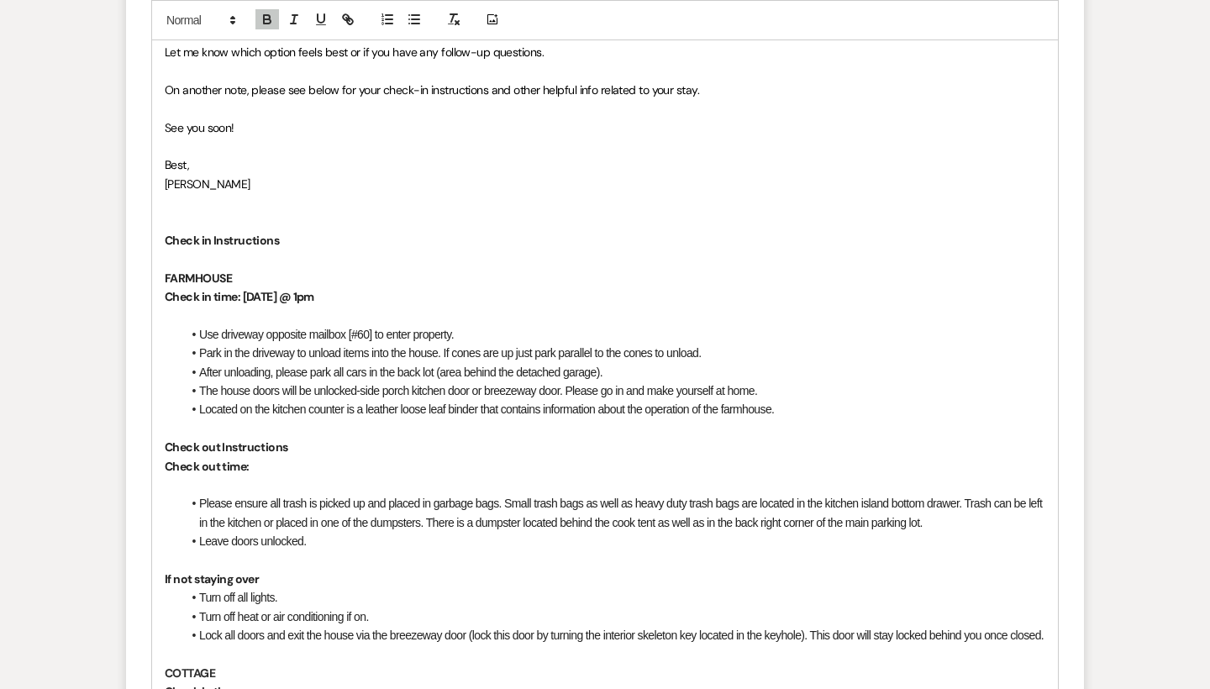
click at [292, 457] on p "Check out time:" at bounding box center [605, 466] width 880 height 18
click at [356, 287] on p "Check in time: [DATE] @ 1pm" at bounding box center [605, 296] width 880 height 18
click at [315, 289] on strong "Check in time: [DATE] @ 1 PM" at bounding box center [240, 296] width 150 height 15
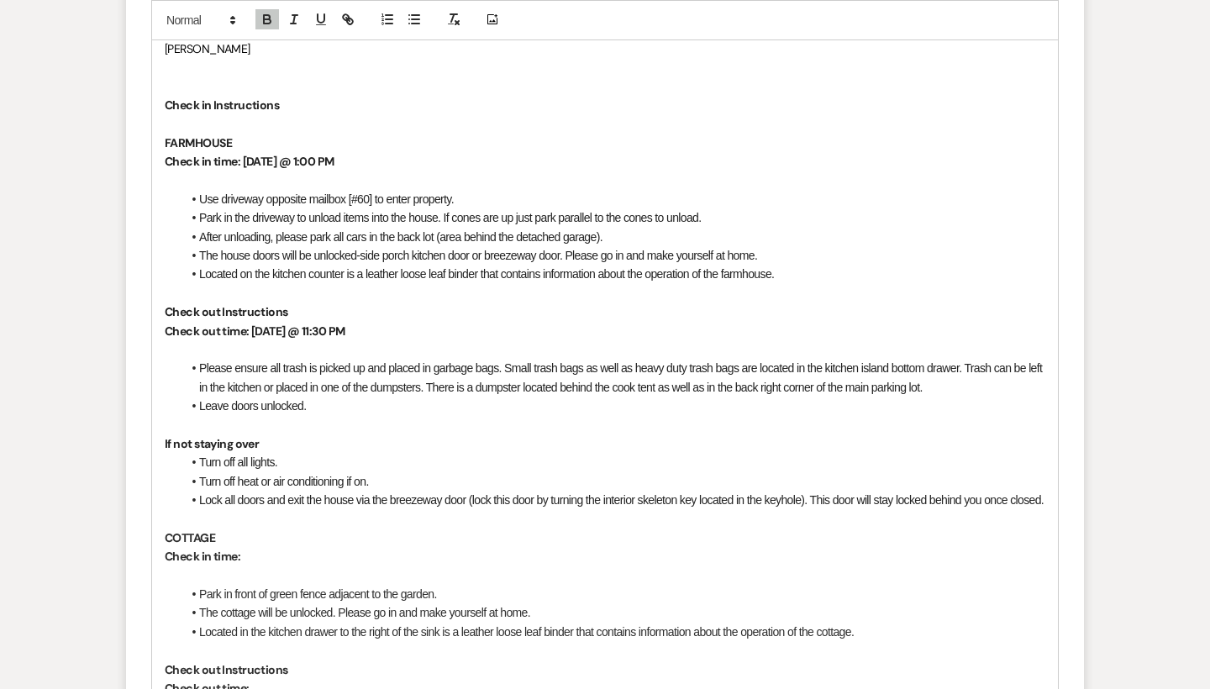
scroll to position [3827, 0]
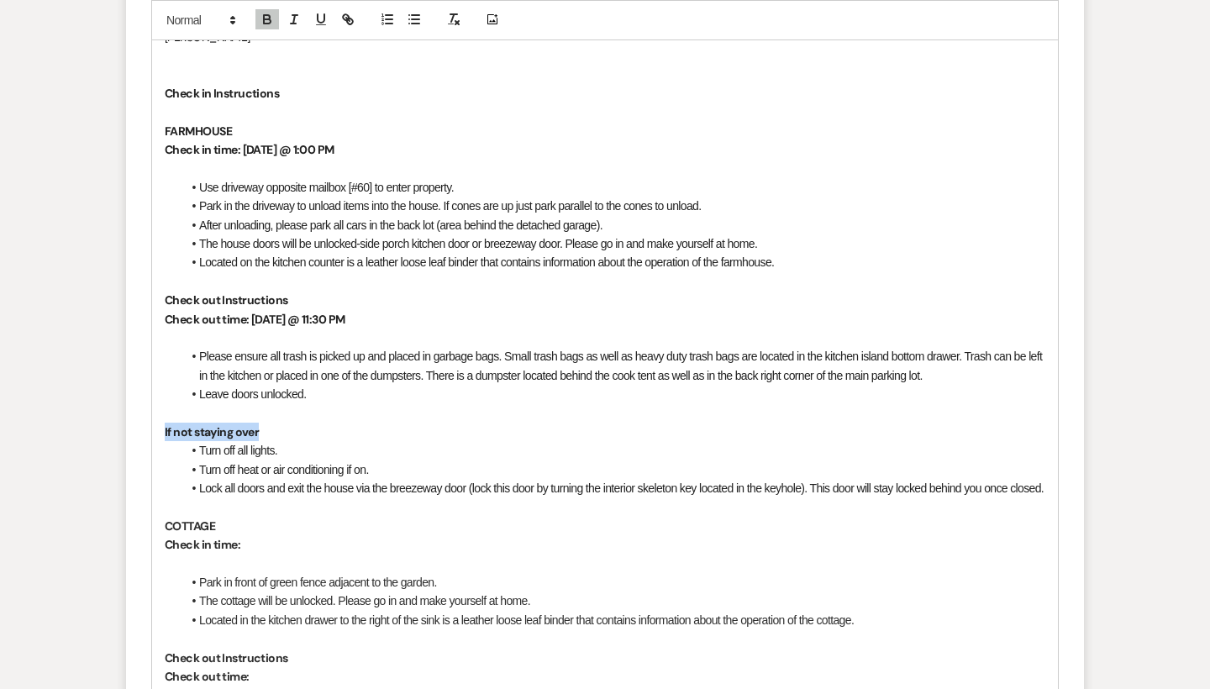
drag, startPoint x: 270, startPoint y: 366, endPoint x: 160, endPoint y: 366, distance: 109.2
click at [160, 366] on div "Hi [PERSON_NAME], Happy wedding week! In the event of rain [DATE], the farmhous…" at bounding box center [605, 516] width 906 height 1675
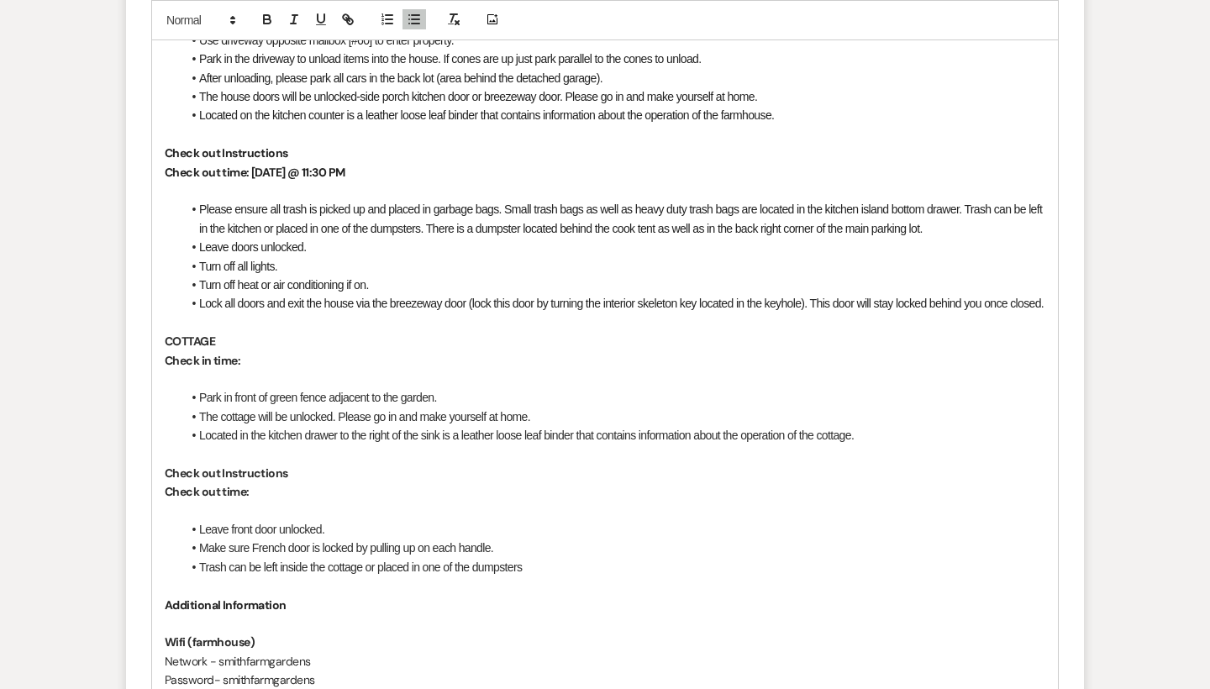
scroll to position [3984, 0]
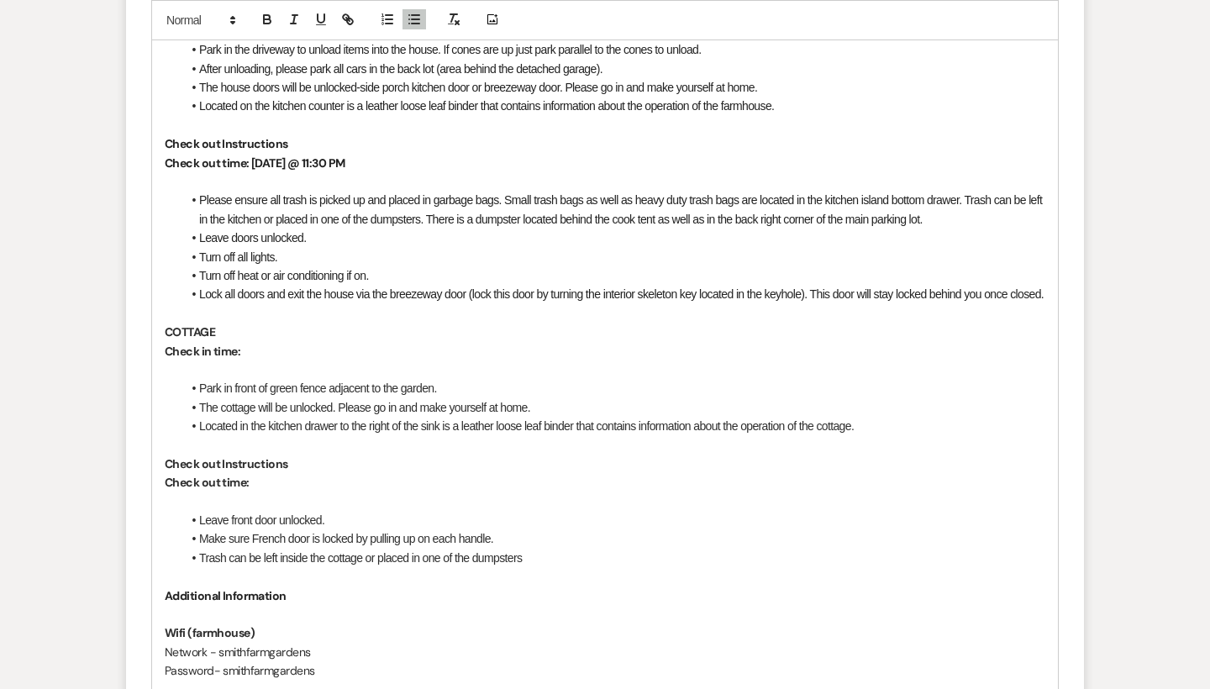
click at [283, 342] on p "Check in time:" at bounding box center [605, 351] width 880 height 18
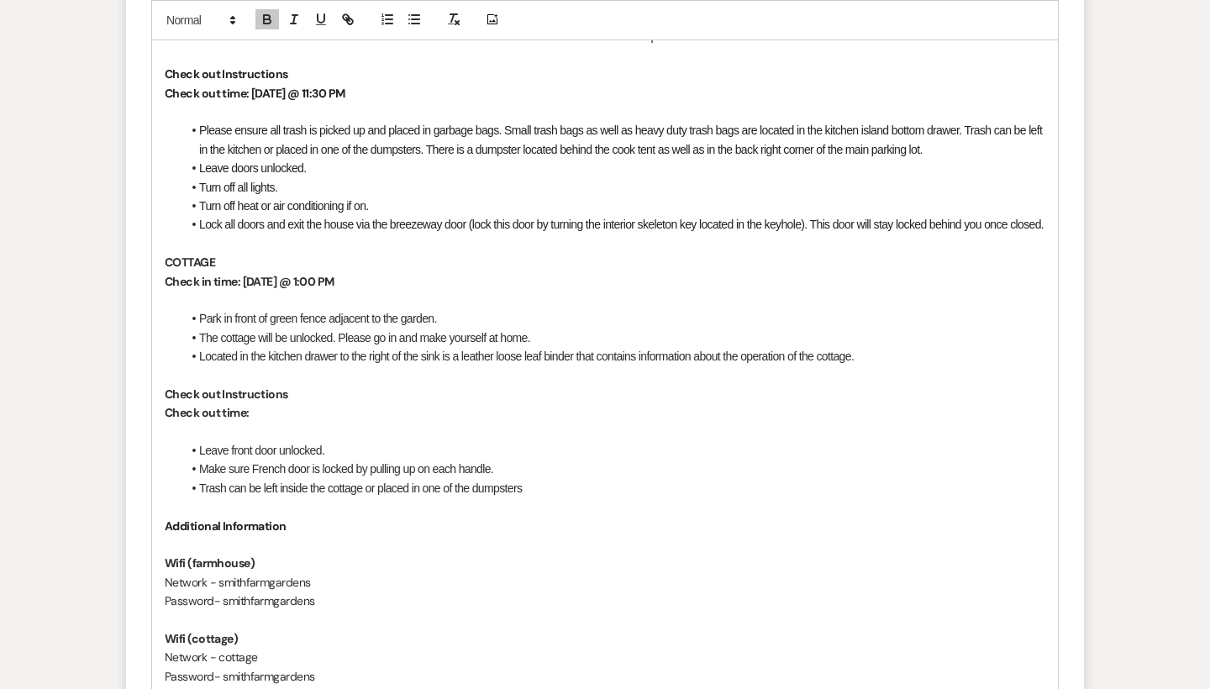
scroll to position [4073, 0]
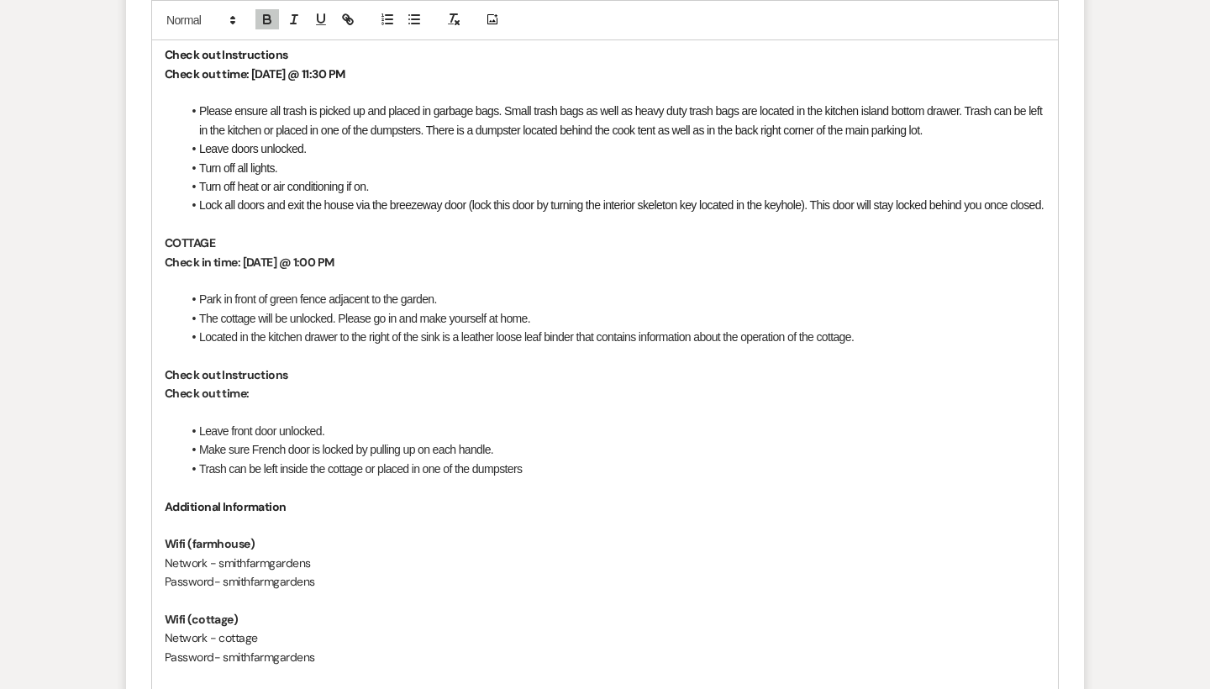
click at [269, 384] on p "Check out time:" at bounding box center [605, 393] width 880 height 18
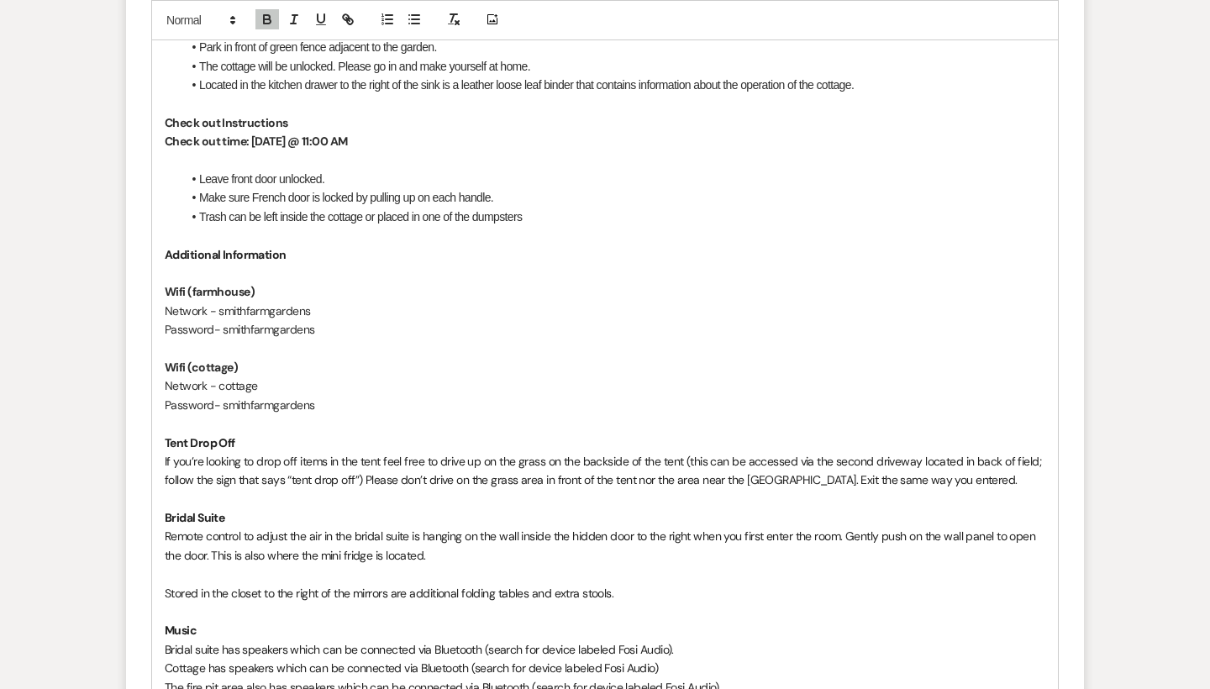
scroll to position [4326, 0]
click at [220, 641] on span "Bridal suite has speakers which can be connected via Bluetooth (search for devi…" at bounding box center [419, 648] width 509 height 15
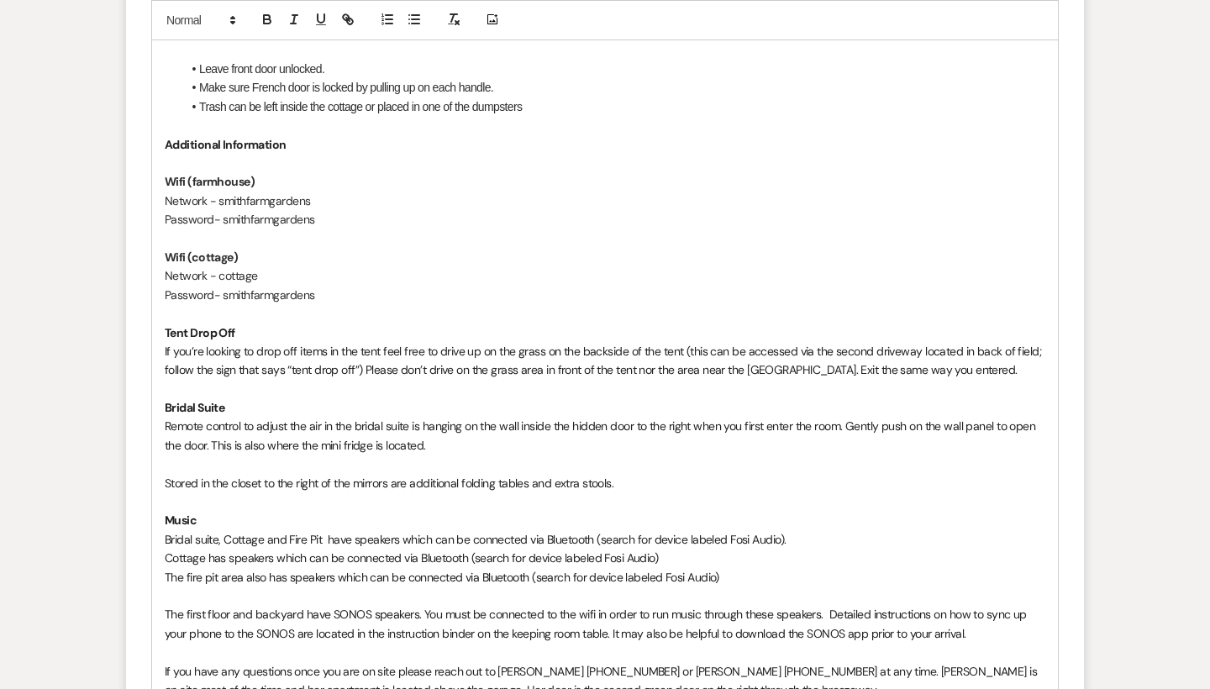
scroll to position [4441, 0]
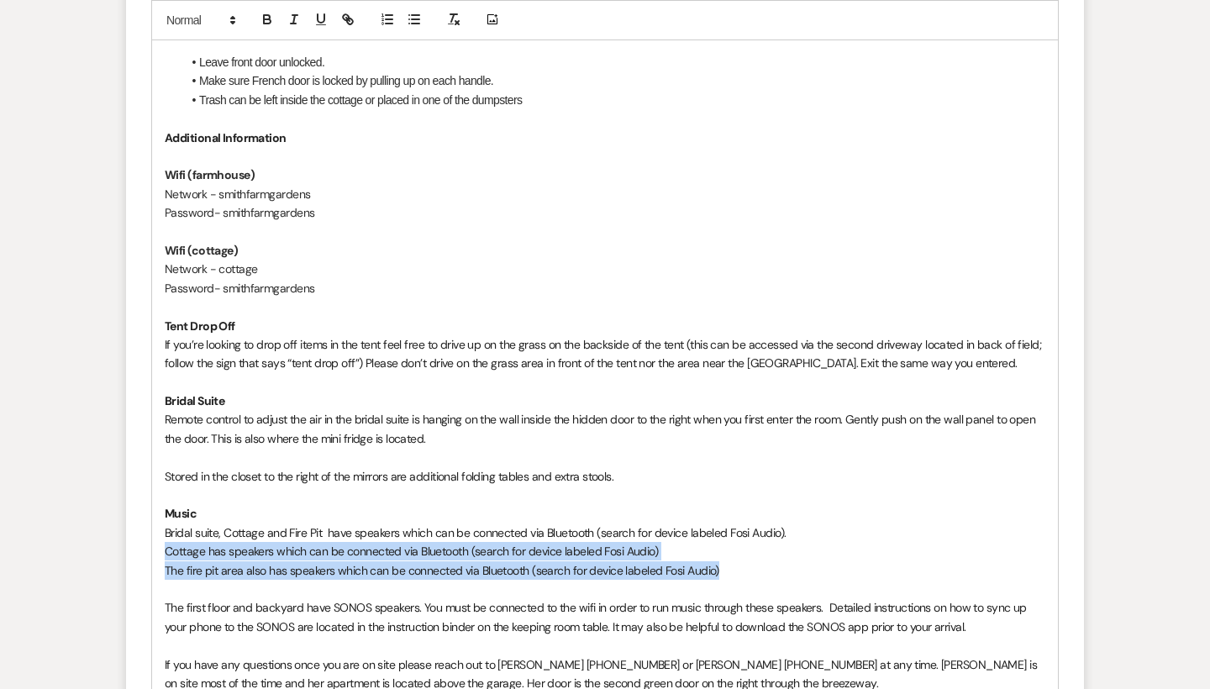
drag, startPoint x: 715, startPoint y: 512, endPoint x: 160, endPoint y: 496, distance: 555.5
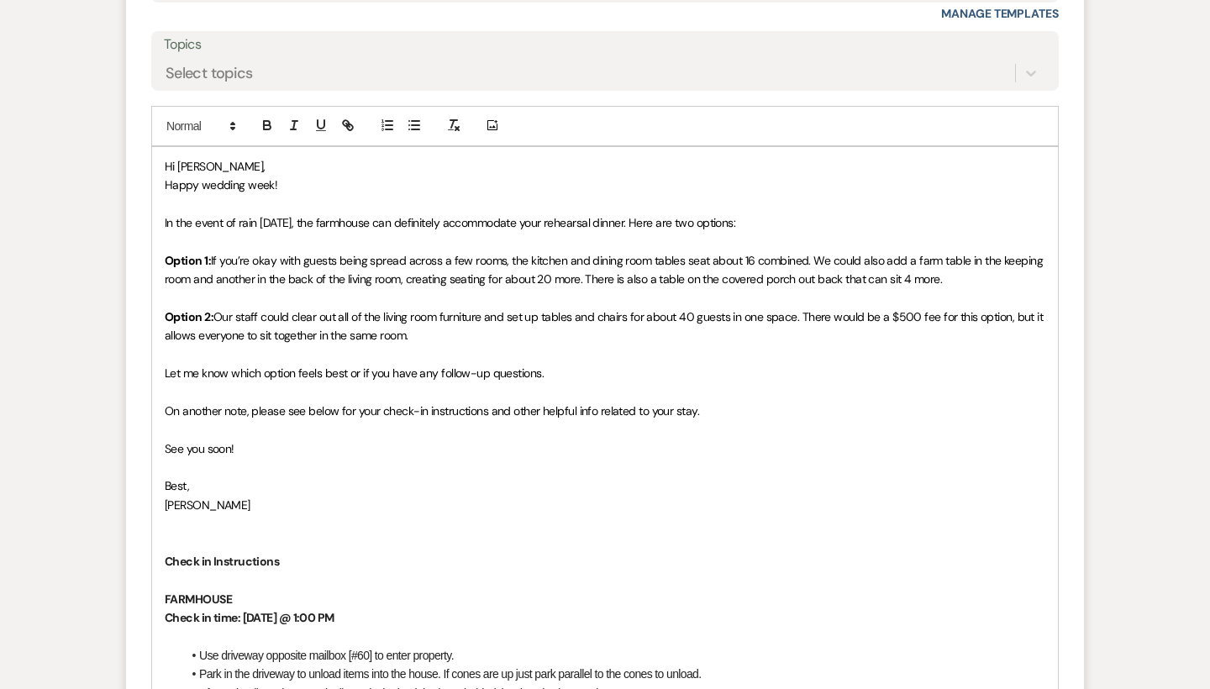
scroll to position [3359, 0]
click at [659, 254] on span "If you’re okay with guests being spread across a few rooms, the kitchen and din…" at bounding box center [605, 271] width 881 height 34
drag, startPoint x: 213, startPoint y: 205, endPoint x: 160, endPoint y: 207, distance: 53.8
drag, startPoint x: 765, startPoint y: 170, endPoint x: 667, endPoint y: 171, distance: 98.3
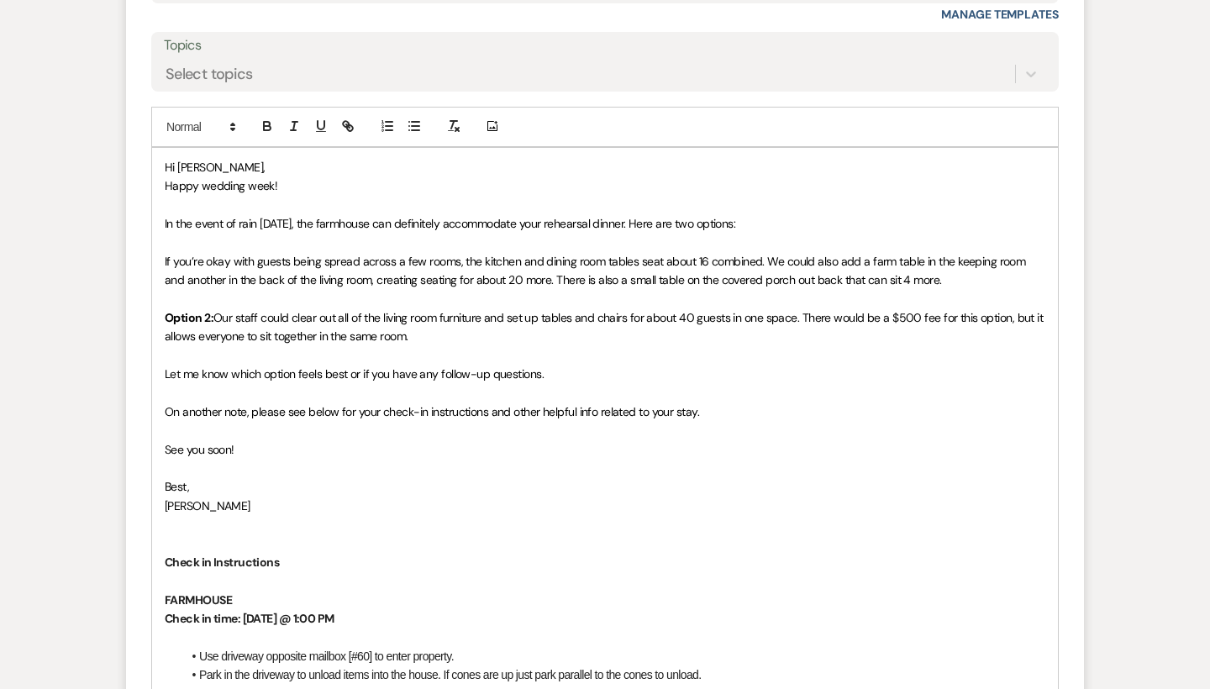
click at [667, 214] on p "In the event of rain [DATE], the farmhouse can definitely accommodate your rehe…" at bounding box center [605, 223] width 880 height 18
drag, startPoint x: 365, startPoint y: 313, endPoint x: 251, endPoint y: 315, distance: 113.4
click at [251, 366] on span "Let me know which option feels best or if you have any follow-up questions." at bounding box center [354, 373] width 379 height 15
drag, startPoint x: 418, startPoint y: 280, endPoint x: 158, endPoint y: 265, distance: 260.0
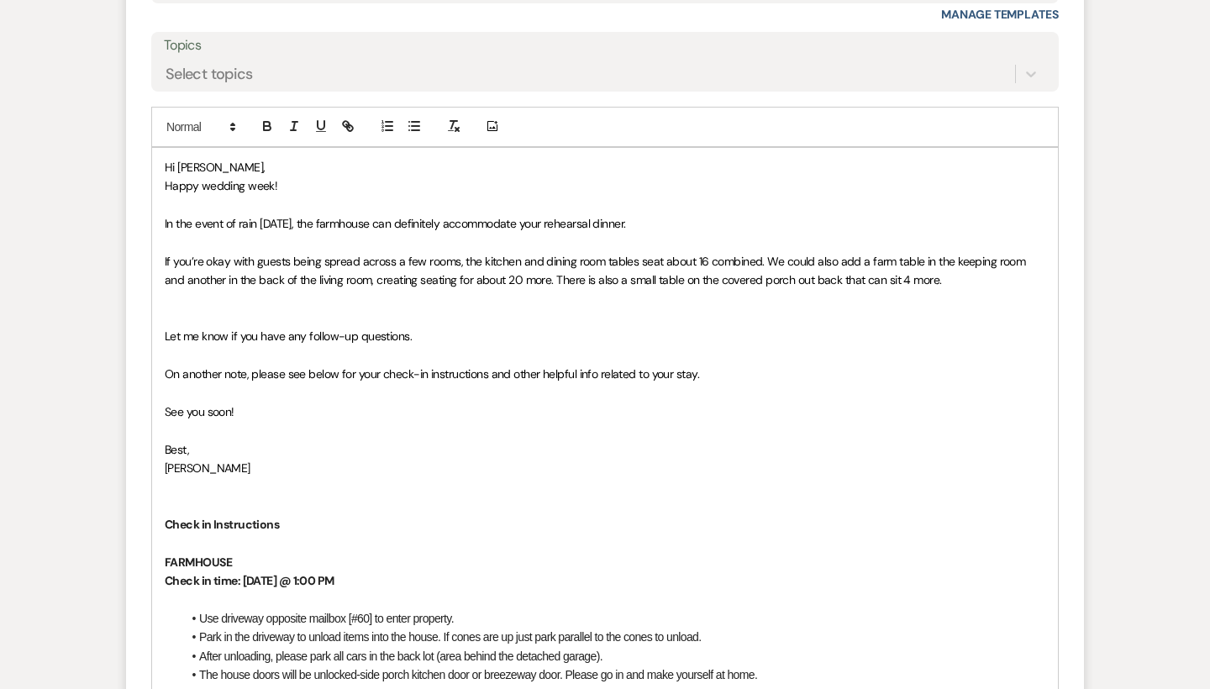
click at [921, 252] on p "If you’re okay with guests being spread across a few rooms, the kitchen and din…" at bounding box center [605, 271] width 880 height 38
click at [877, 254] on span "If you’re okay with guests being spread across a few rooms, the kitchen and din…" at bounding box center [597, 271] width 864 height 34
click at [922, 252] on p "If you’re okay with guests being spread across a few rooms, the kitchen and din…" at bounding box center [605, 271] width 880 height 38
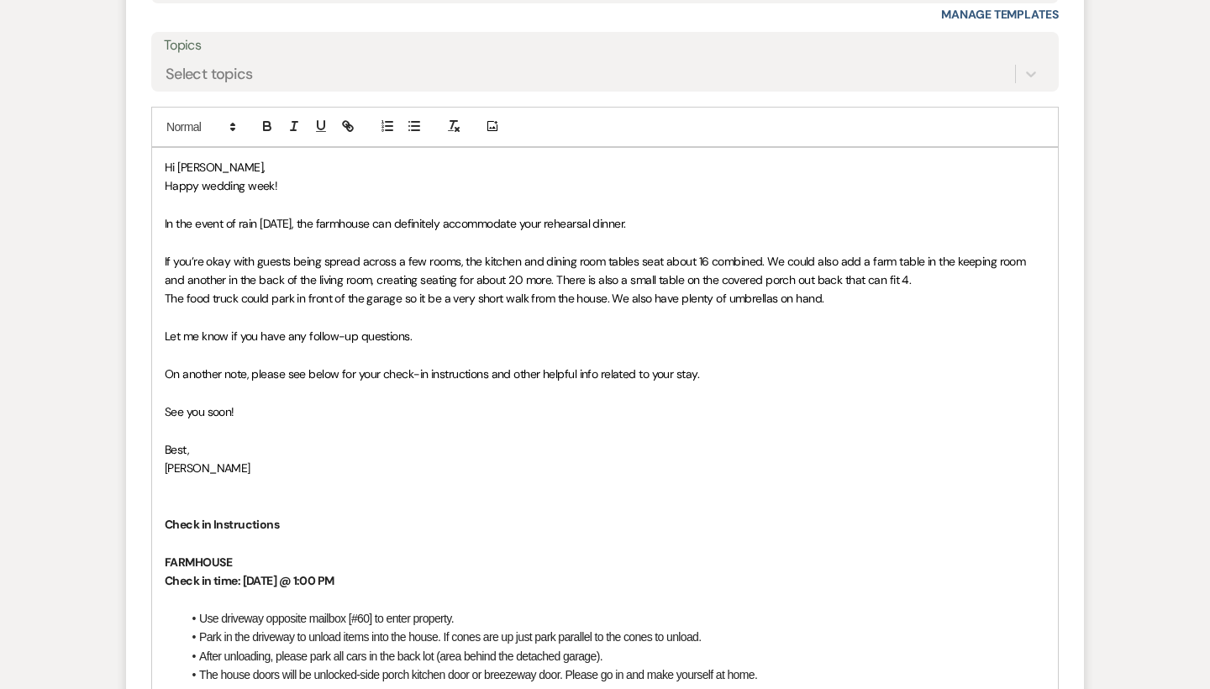
click at [838, 289] on p "The food truck could park in front of the garage so it be a very short walk fro…" at bounding box center [605, 298] width 880 height 18
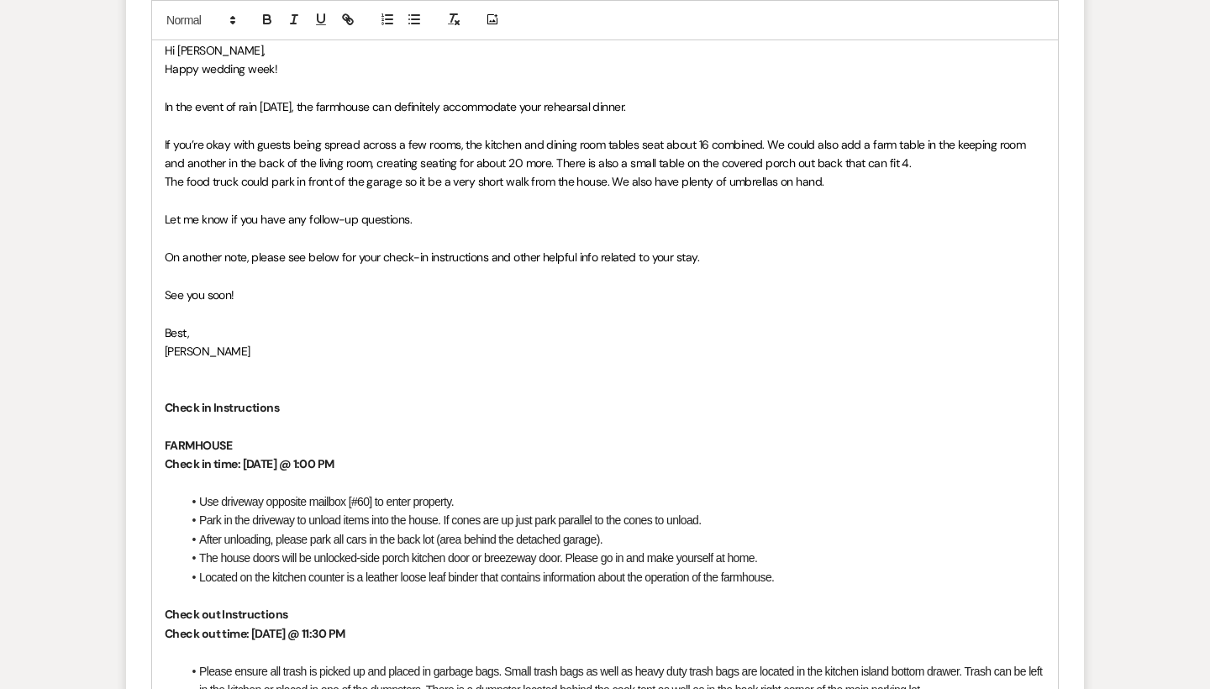
scroll to position [3462, 0]
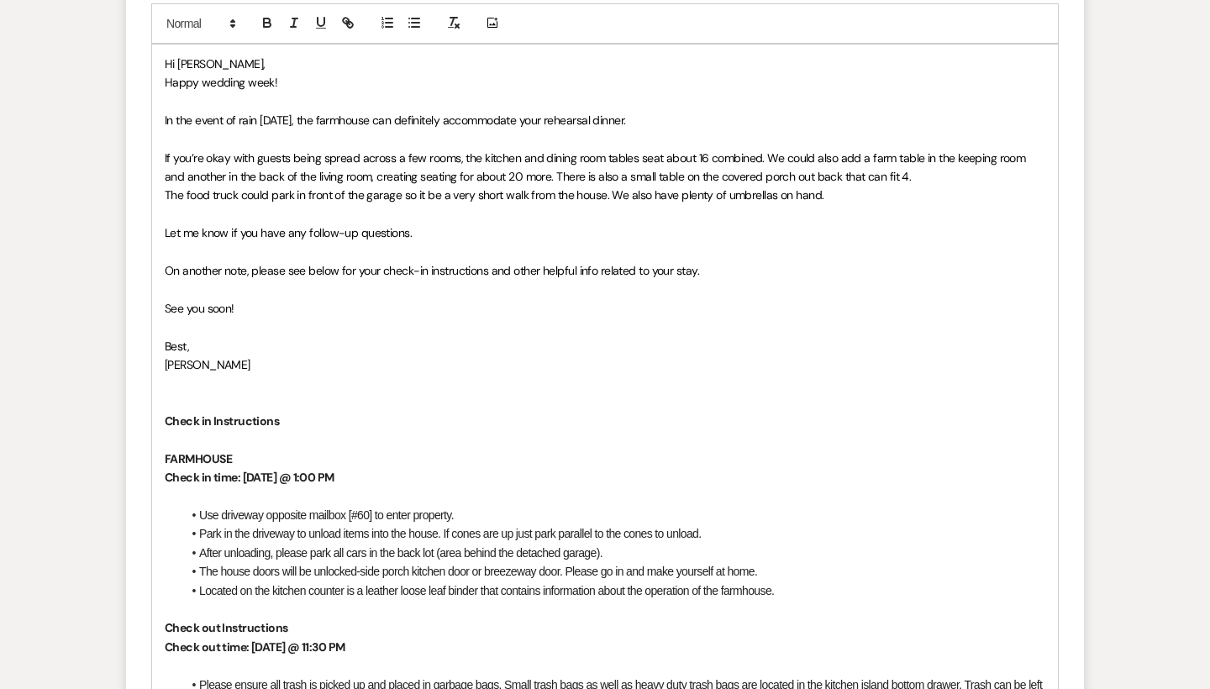
click at [424, 223] on p "Let me know if you have any follow-up questions." at bounding box center [605, 232] width 880 height 18
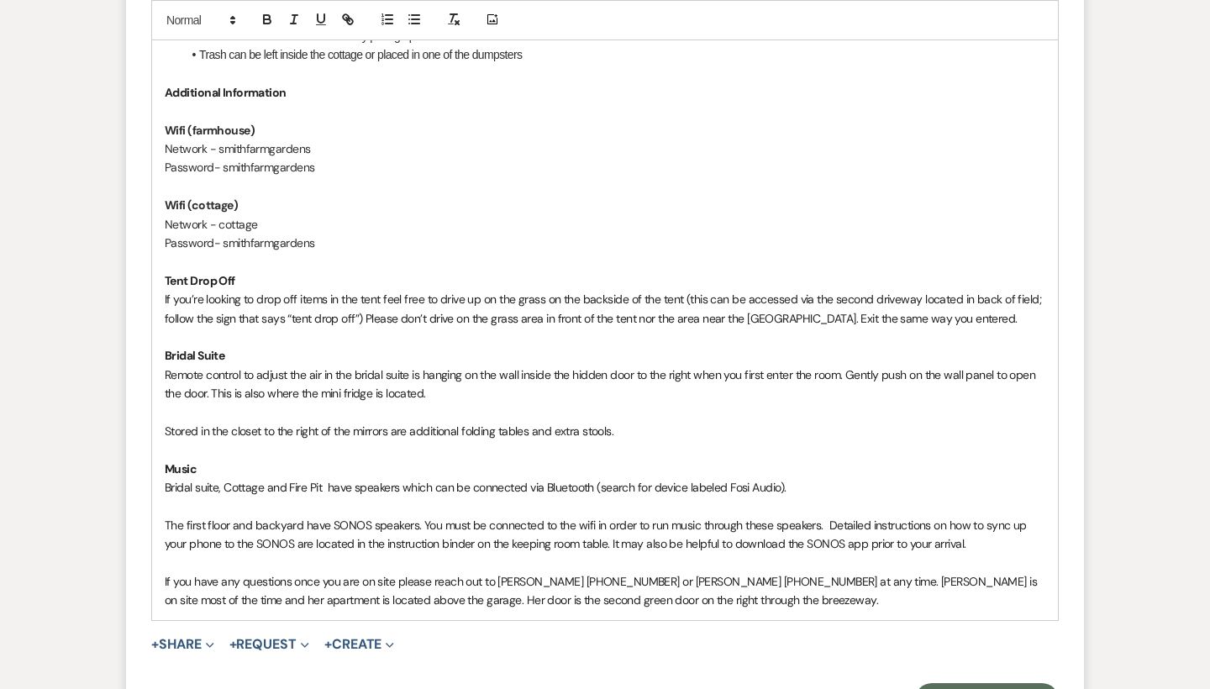
scroll to position [4539, 0]
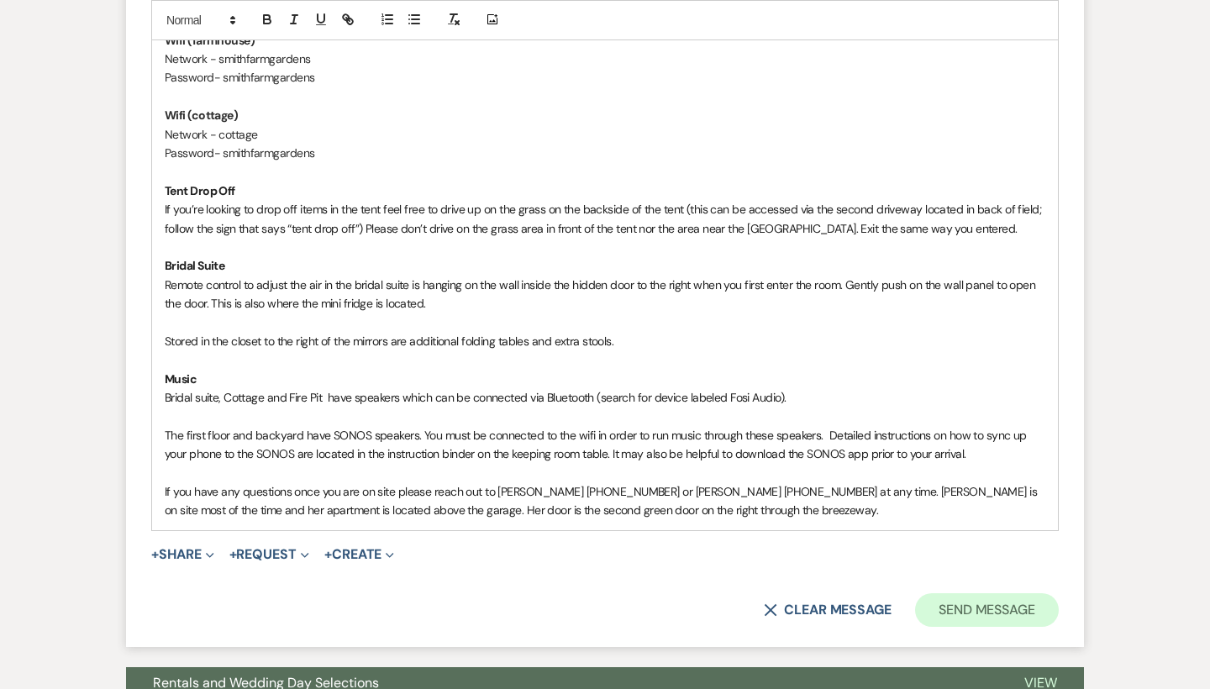
click at [962, 593] on button "Send Message" at bounding box center [987, 610] width 144 height 34
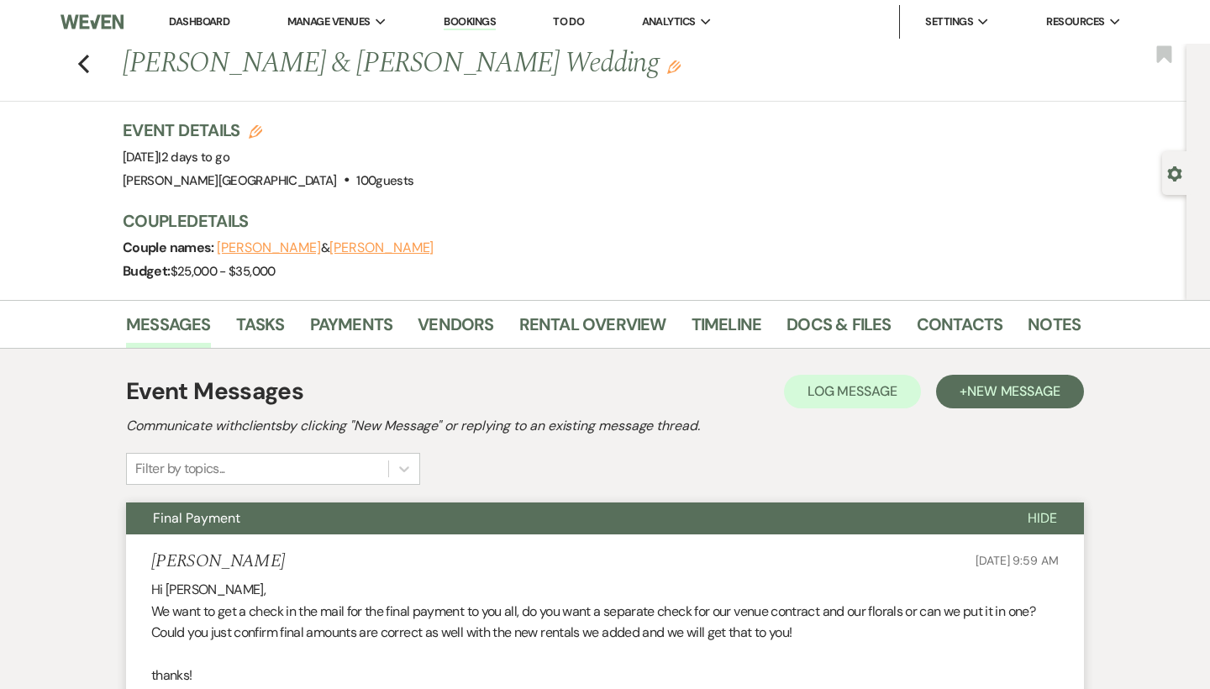
scroll to position [0, 0]
click at [81, 63] on use "button" at bounding box center [83, 64] width 11 height 18
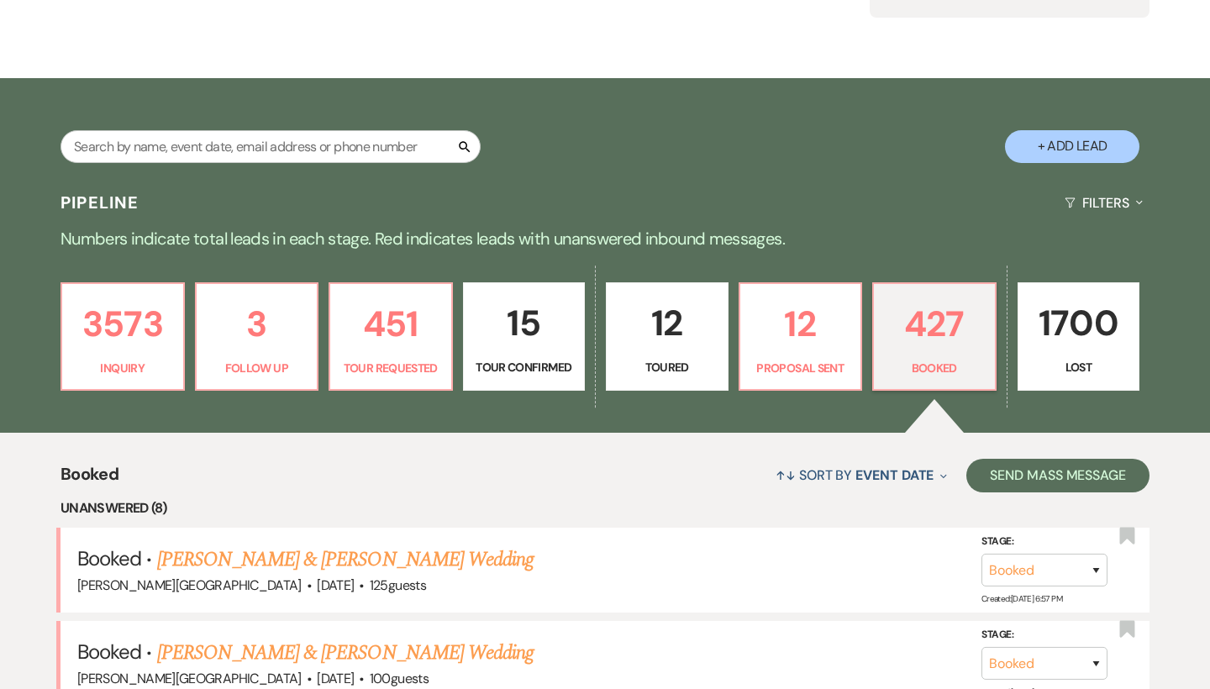
scroll to position [171, 0]
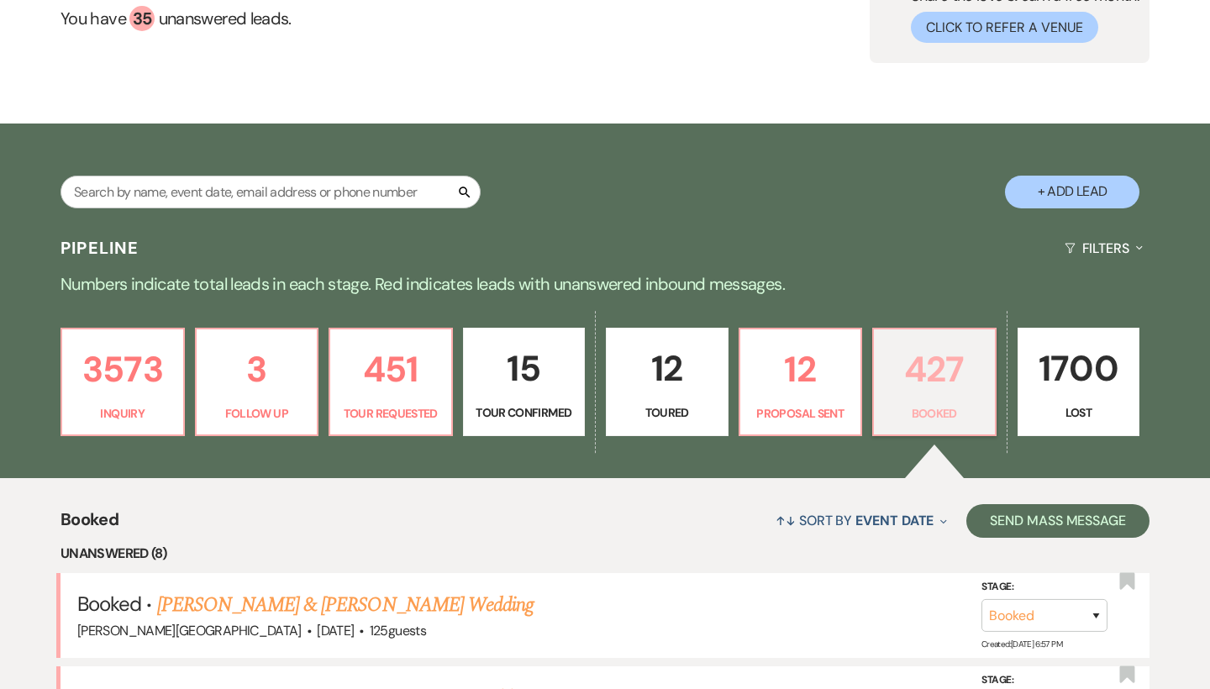
click at [922, 360] on p "427" at bounding box center [934, 369] width 101 height 56
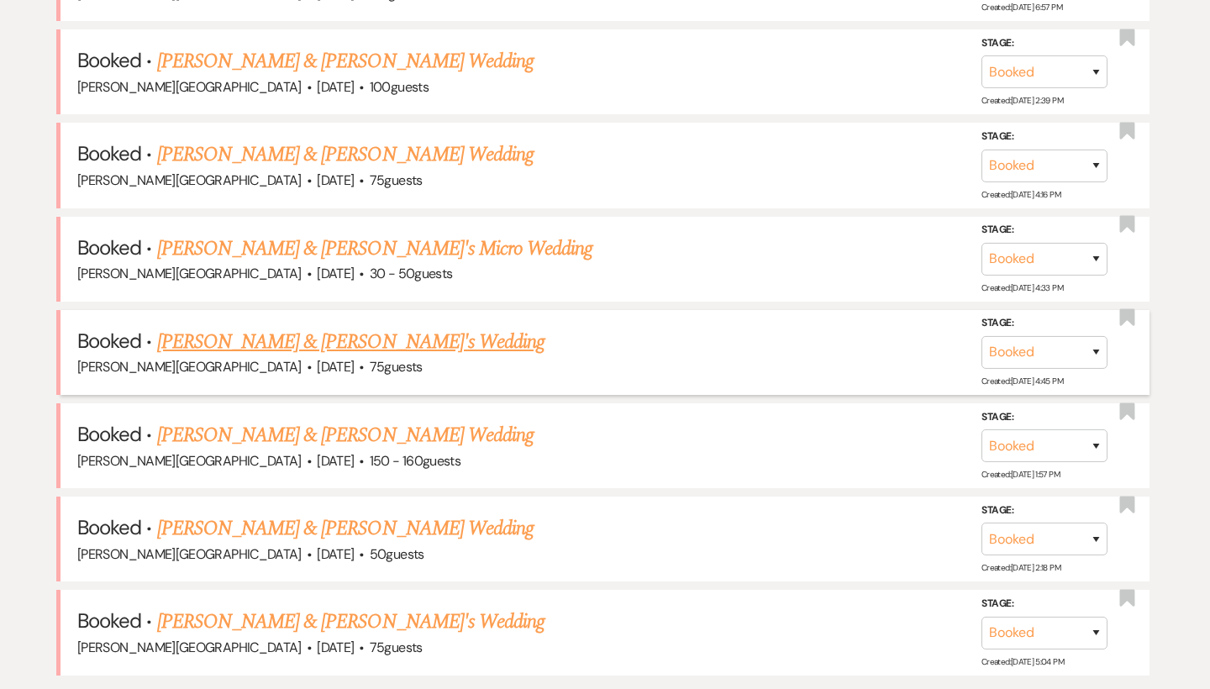
scroll to position [802, 0]
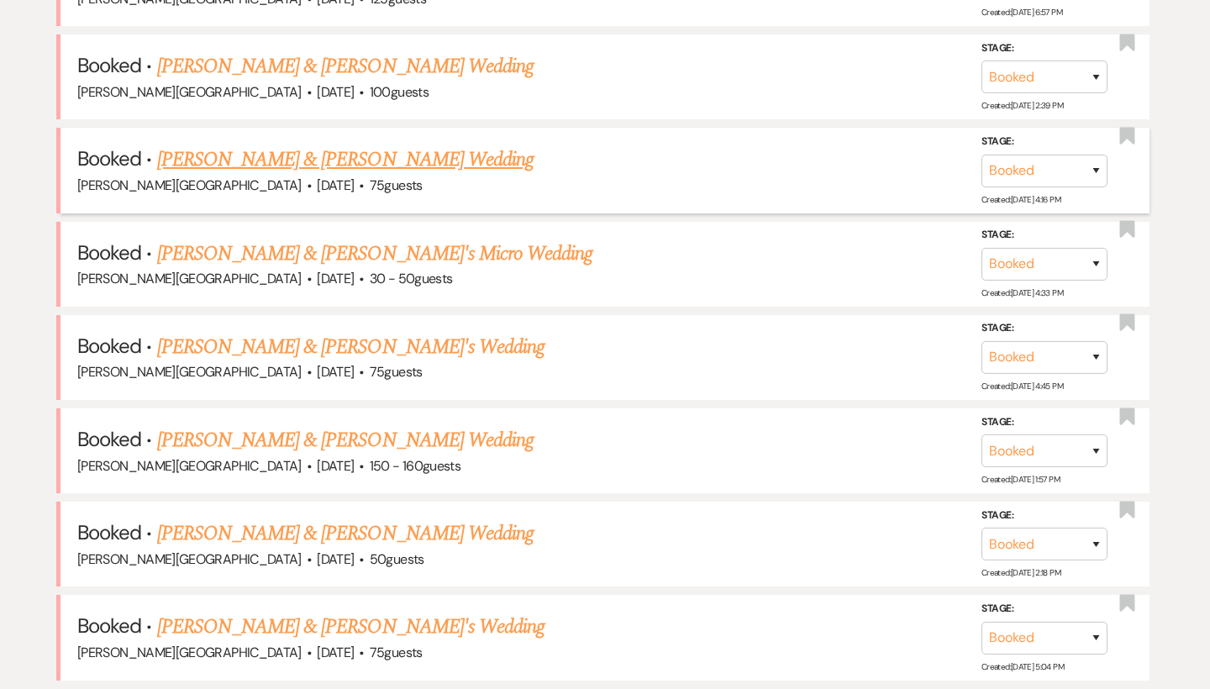
click at [387, 159] on link "[PERSON_NAME] & [PERSON_NAME] Wedding" at bounding box center [345, 159] width 376 height 30
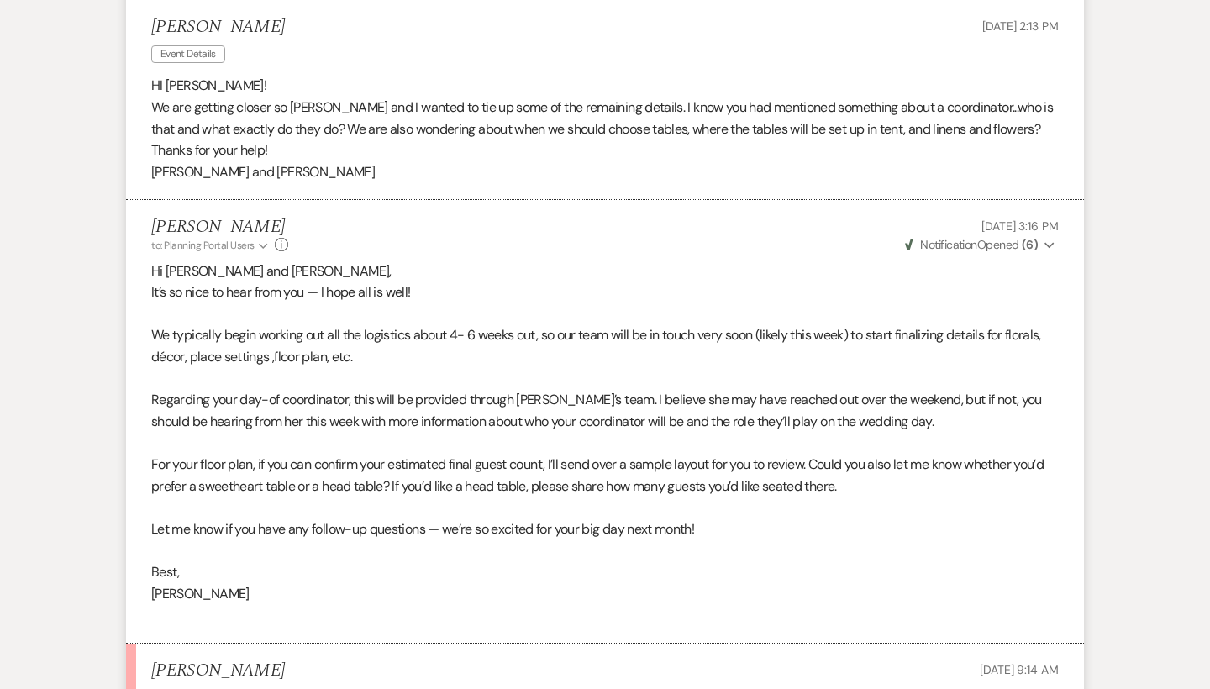
scroll to position [687, 0]
